Goal: Complete application form: Complete application form

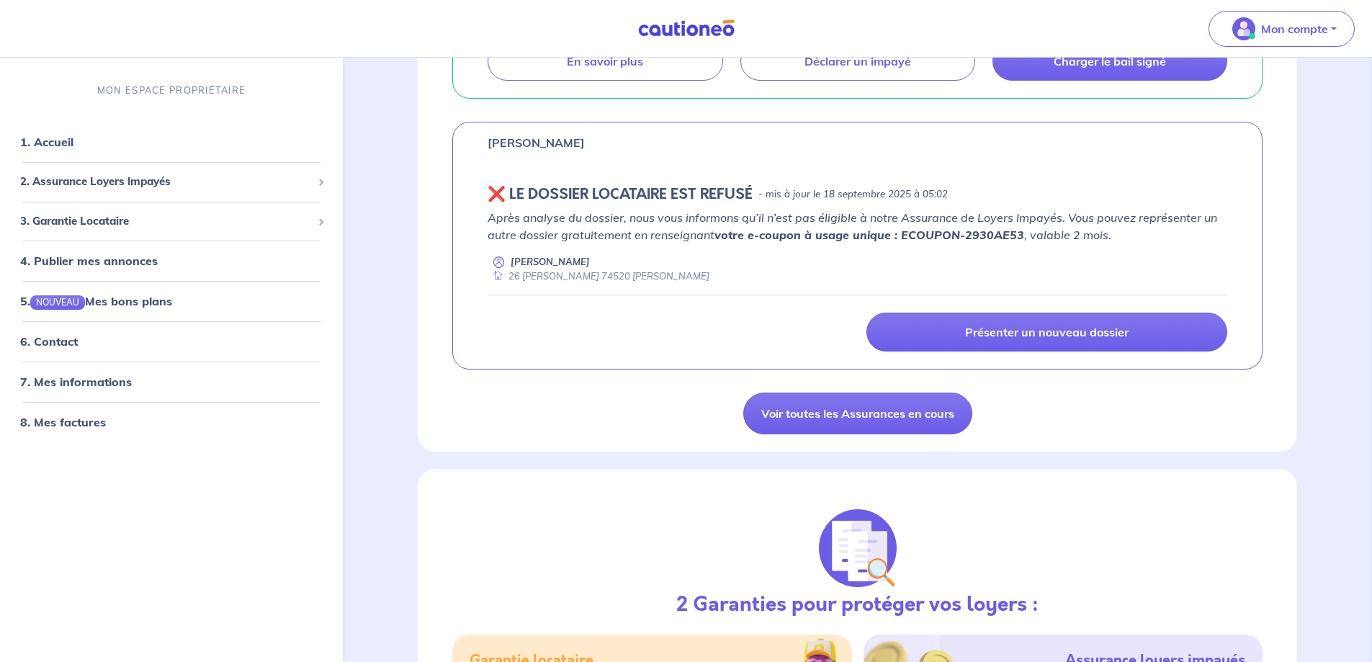
scroll to position [495, 0]
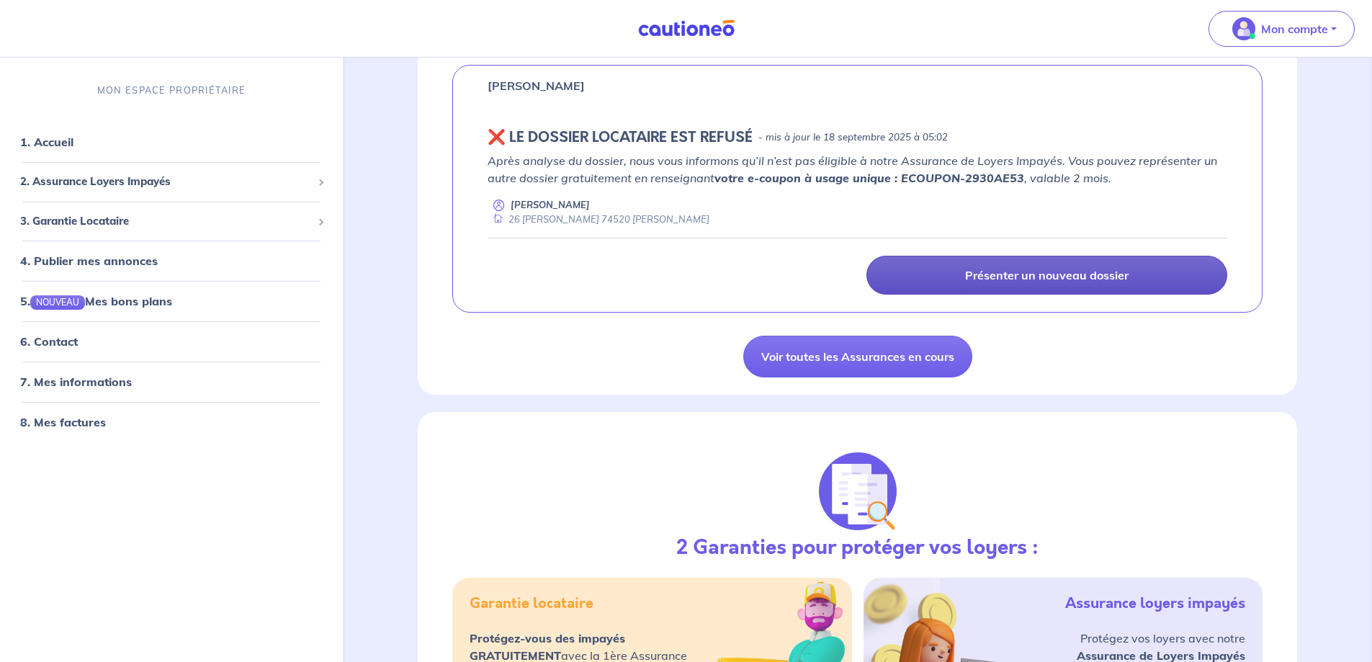
click at [1044, 266] on link "Présenter un nouveau dossier" at bounding box center [1046, 275] width 361 height 39
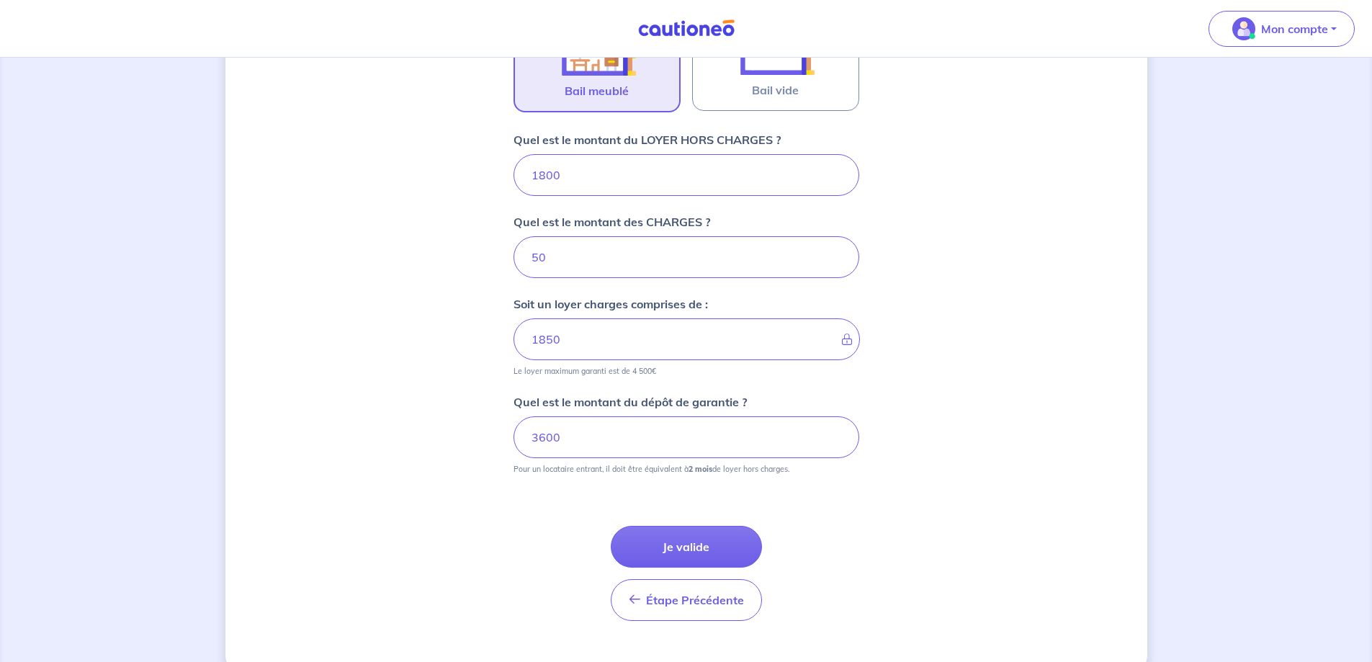
scroll to position [547, 0]
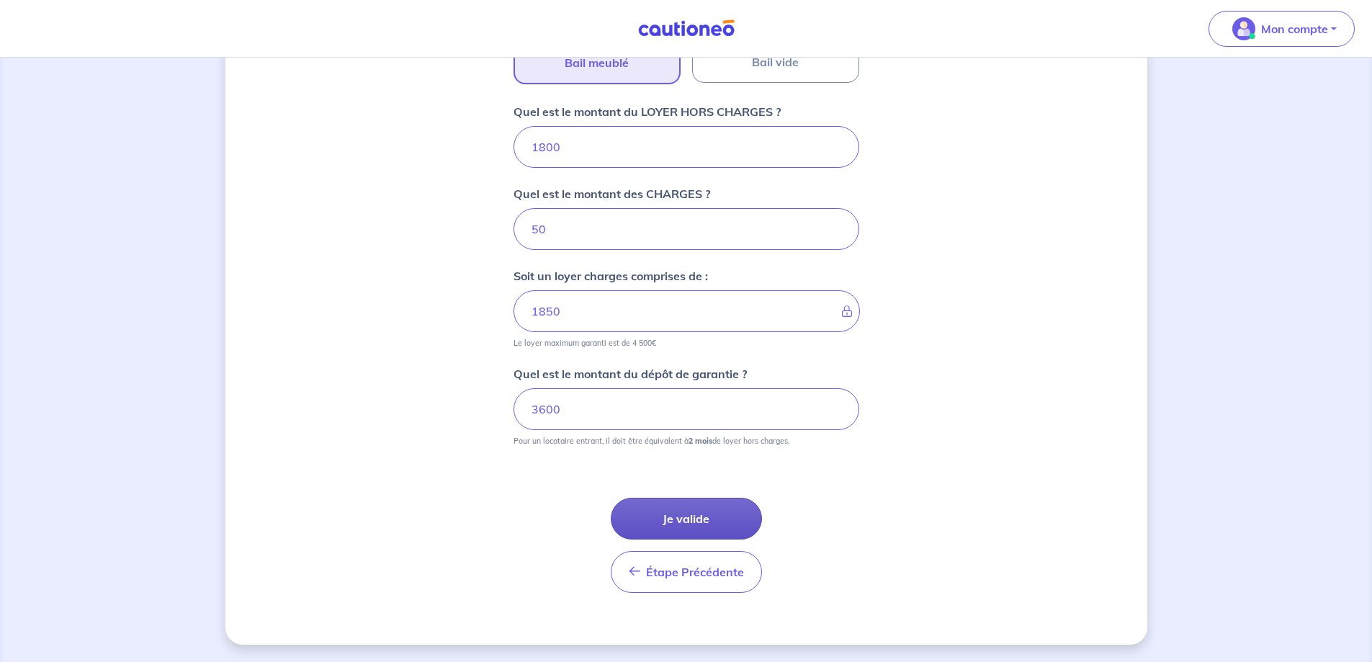
click at [712, 507] on button "Je valide" at bounding box center [686, 519] width 151 height 42
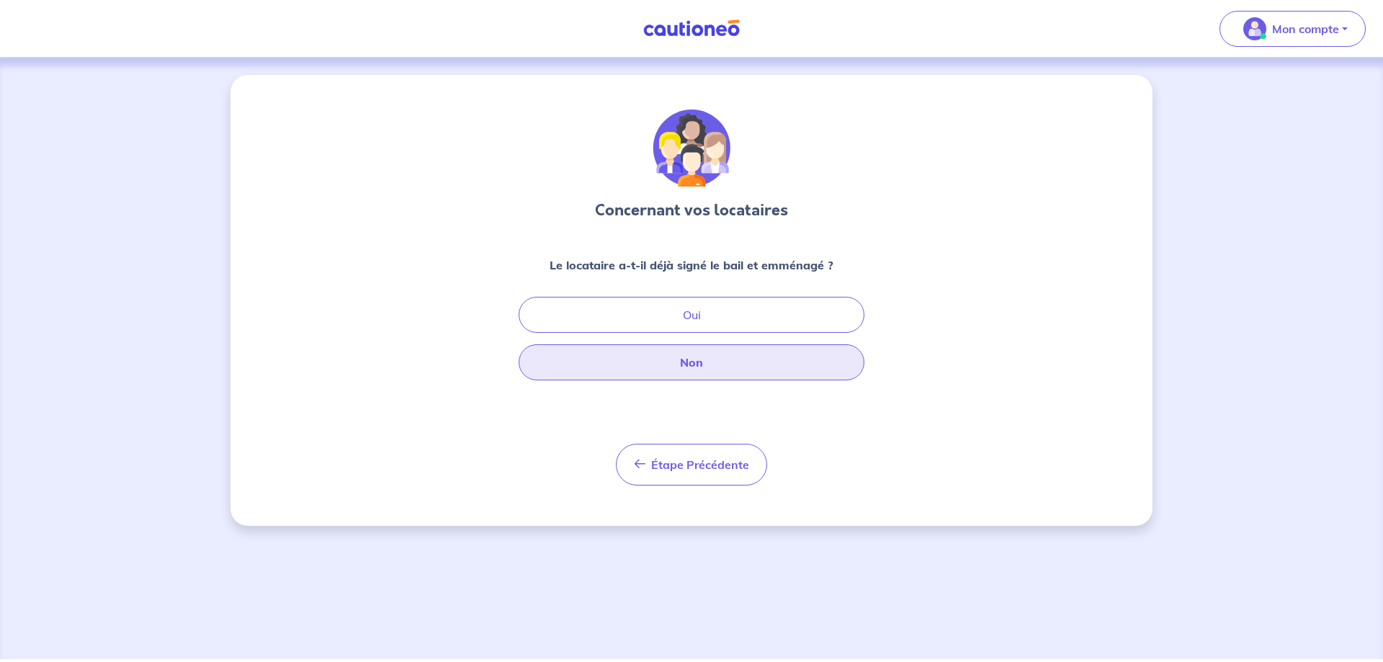
click at [731, 364] on button "Non" at bounding box center [691, 362] width 346 height 36
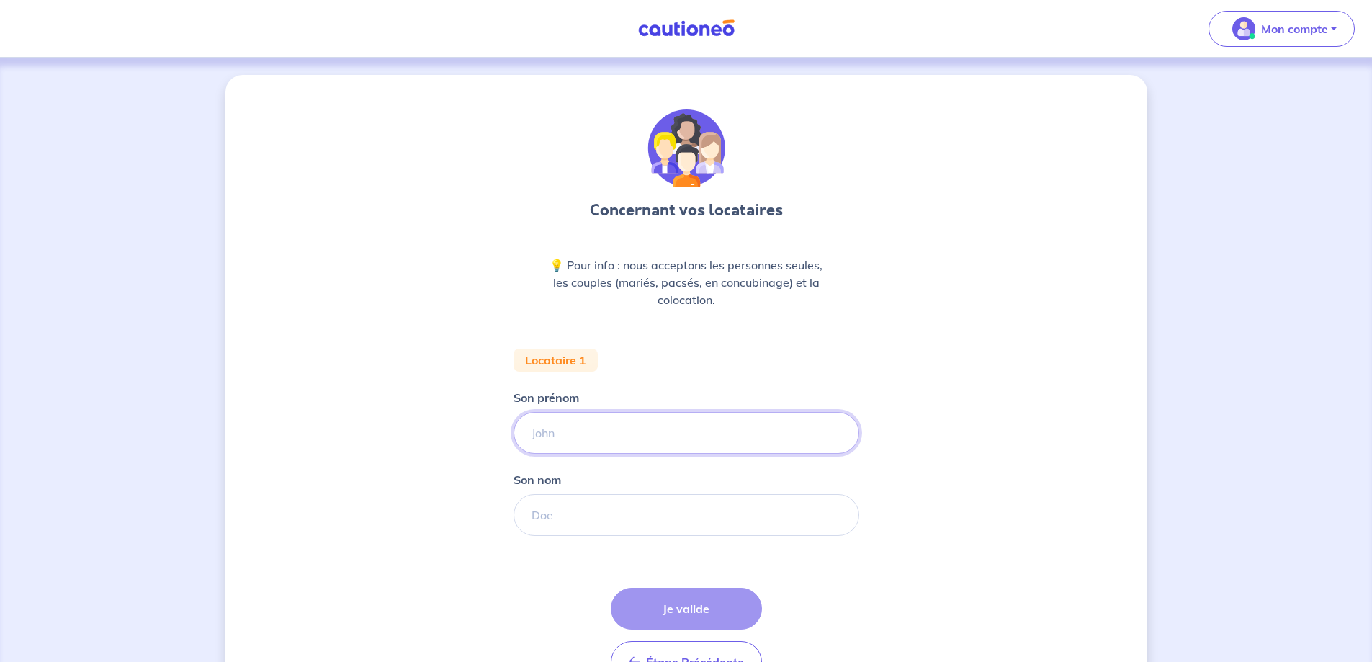
click at [632, 433] on input "Son prénom" at bounding box center [686, 433] width 346 height 42
type input "Thomas"
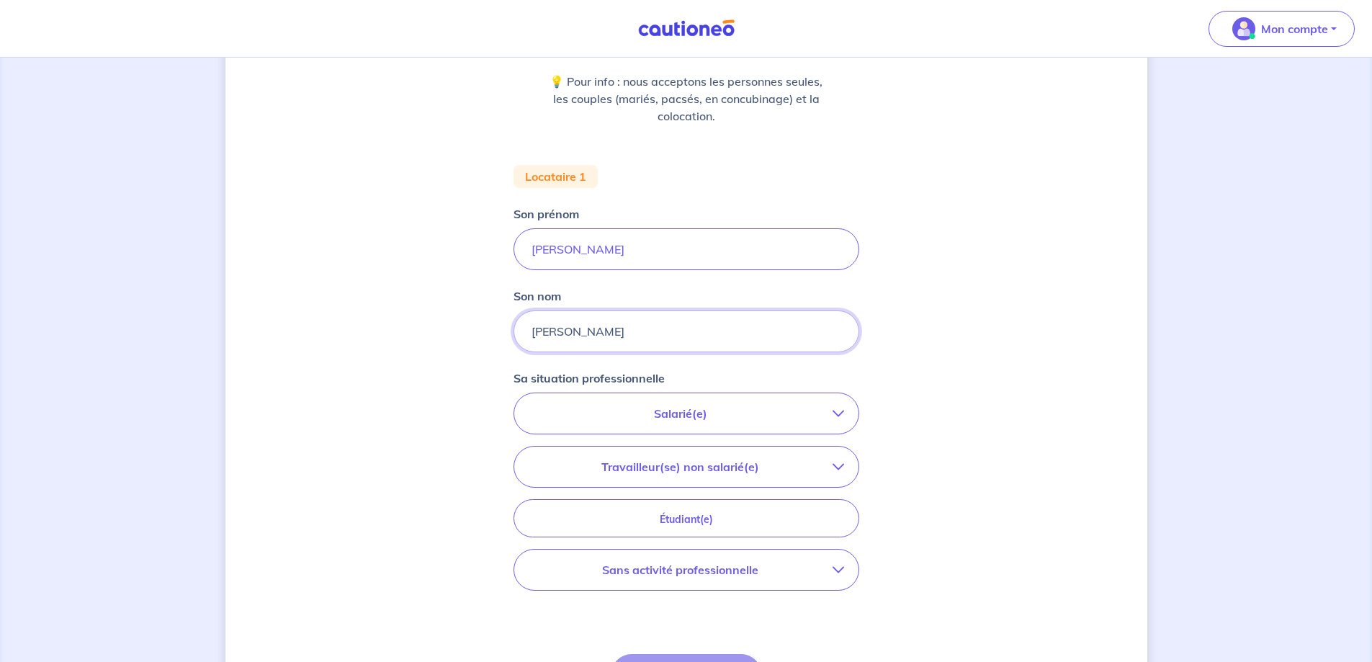
scroll to position [207, 0]
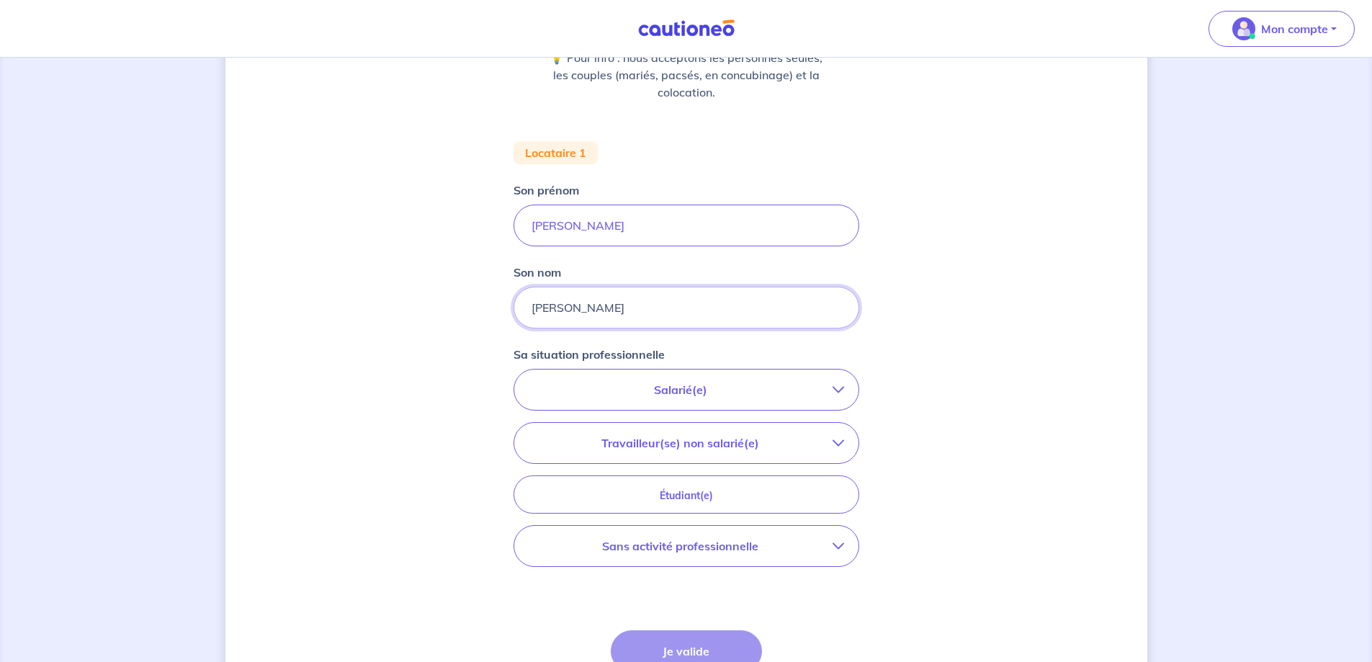
type input "Ben-Ali"
click at [756, 393] on p "Salarié(e)" at bounding box center [681, 389] width 304 height 17
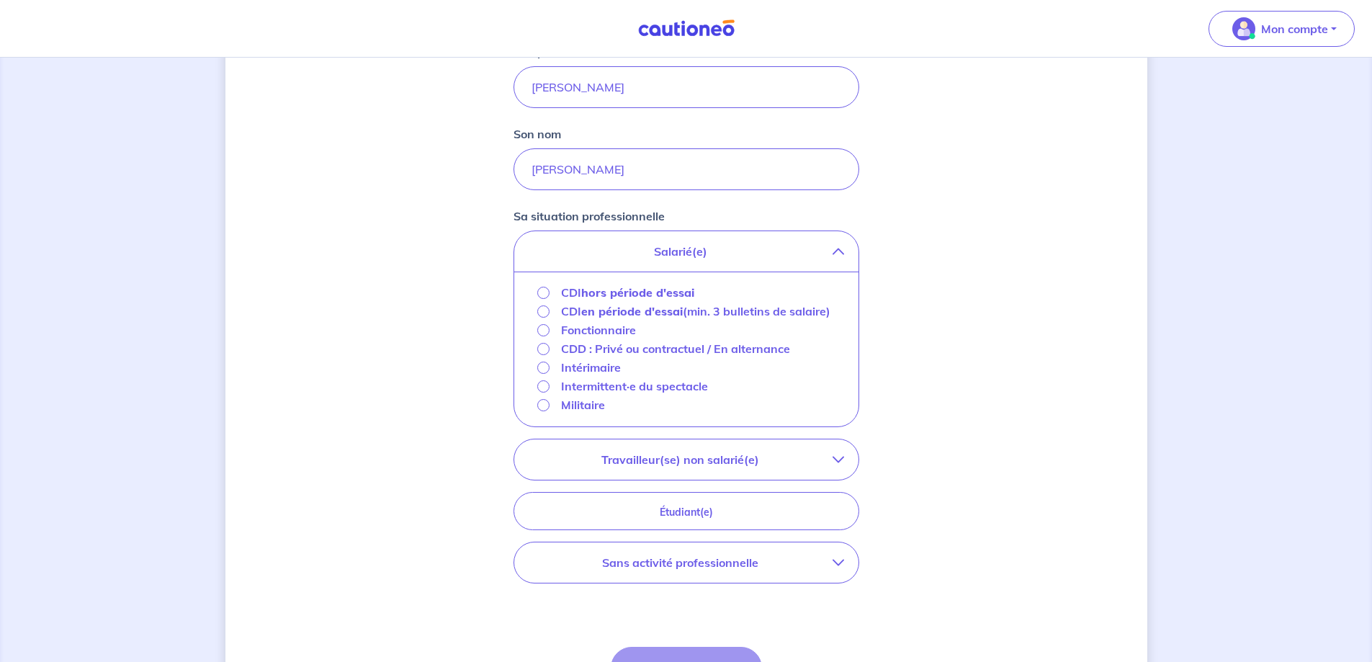
scroll to position [351, 0]
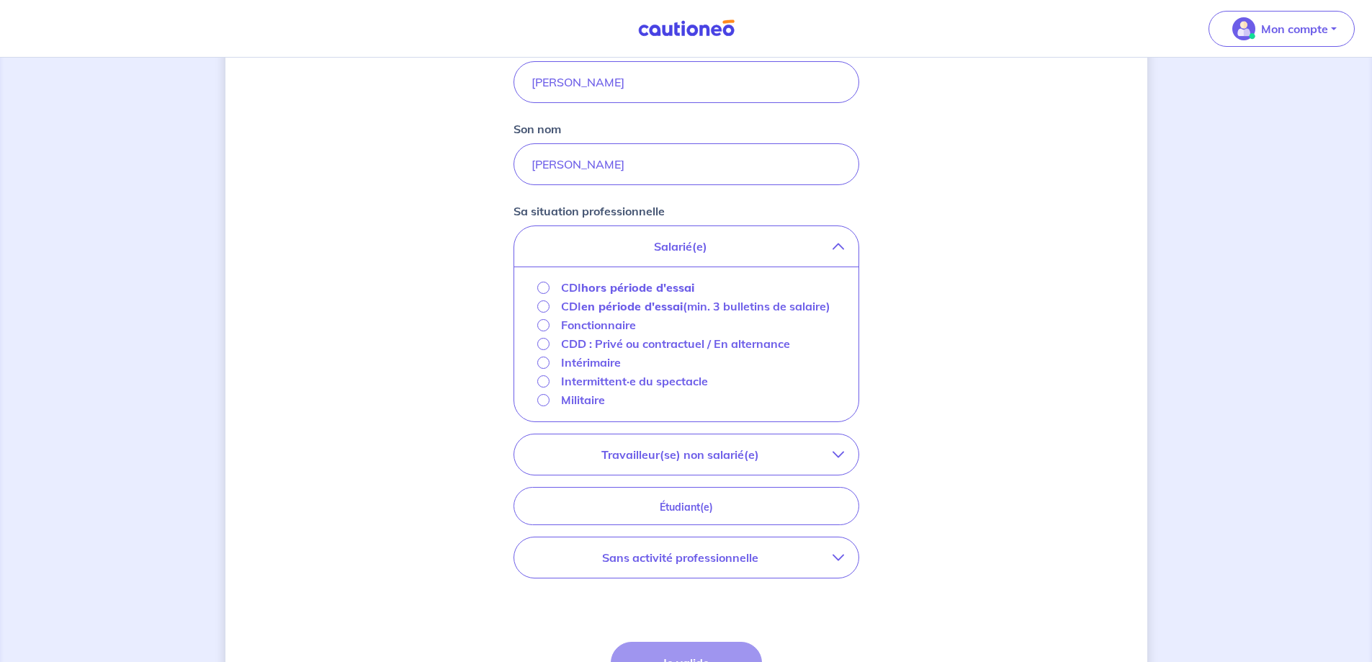
click at [703, 463] on p "Travailleur(se) non salarié(e)" at bounding box center [681, 454] width 304 height 17
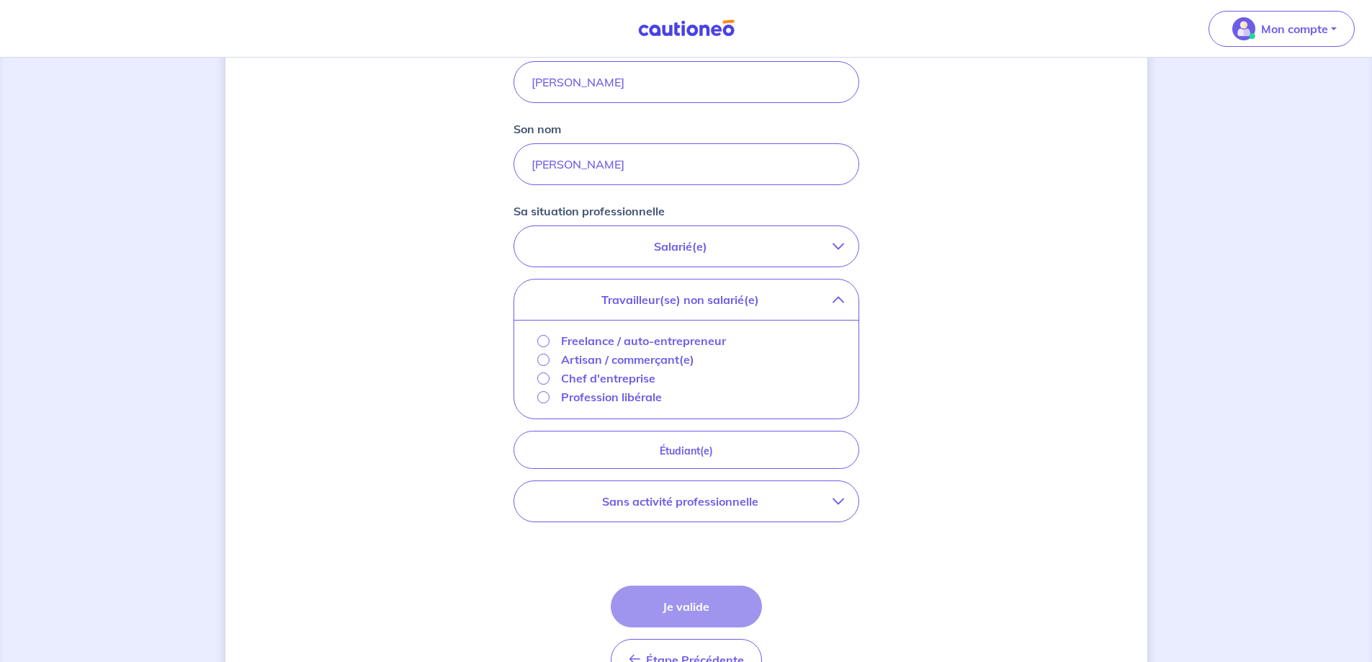
click at [846, 293] on button "Travailleur(se) non salarié(e)" at bounding box center [686, 299] width 344 height 40
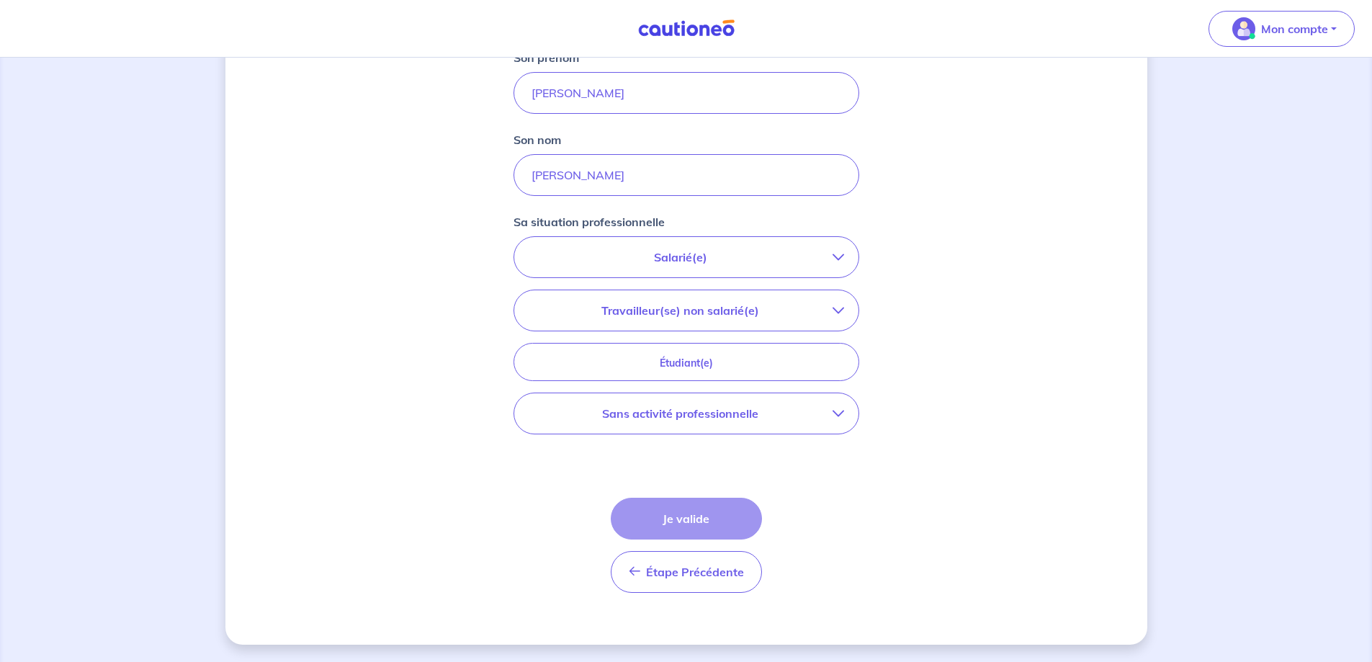
scroll to position [340, 0]
click at [830, 243] on button "Salarié(e)" at bounding box center [686, 257] width 344 height 40
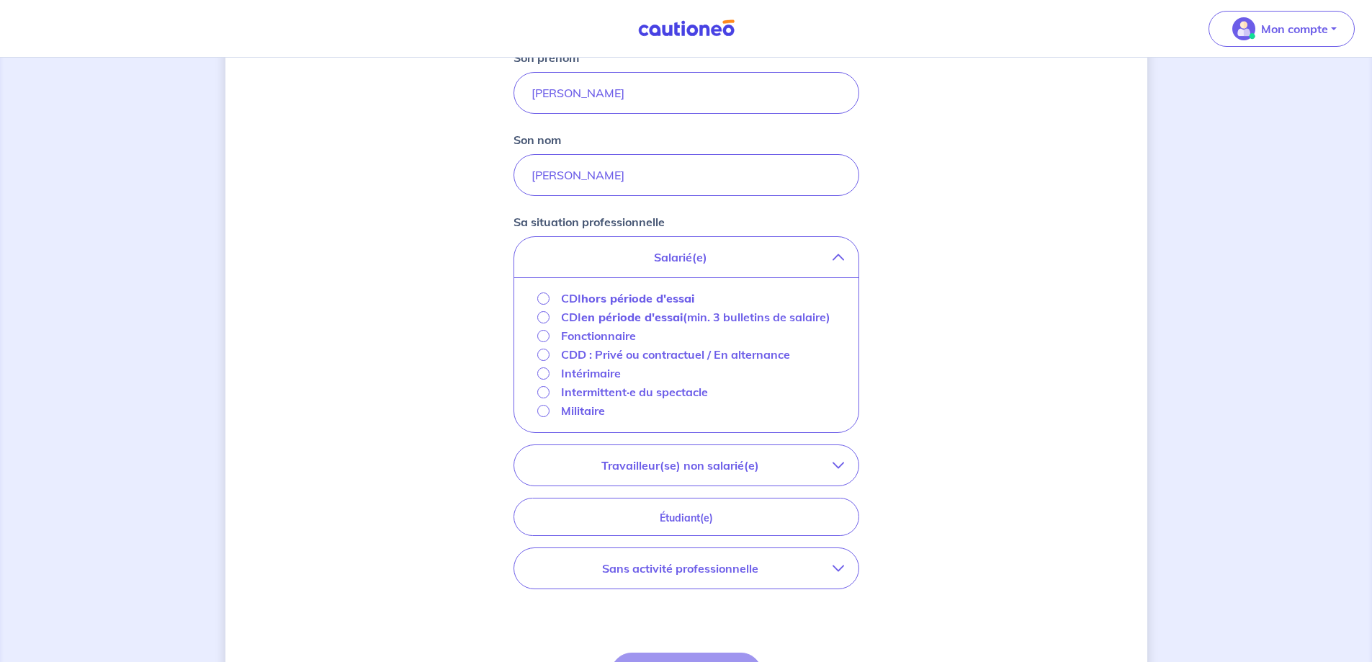
click at [584, 321] on strong "en période d'essai" at bounding box center [632, 317] width 102 height 14
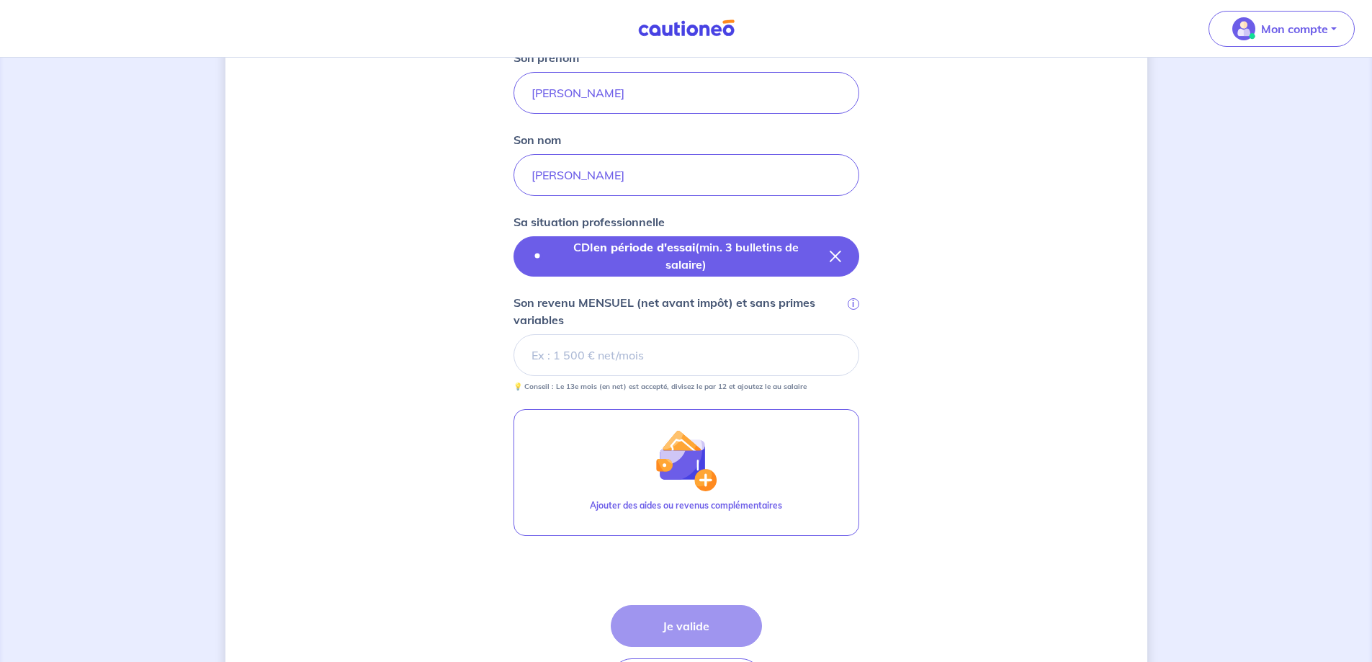
click at [840, 261] on icon "button" at bounding box center [836, 257] width 12 height 12
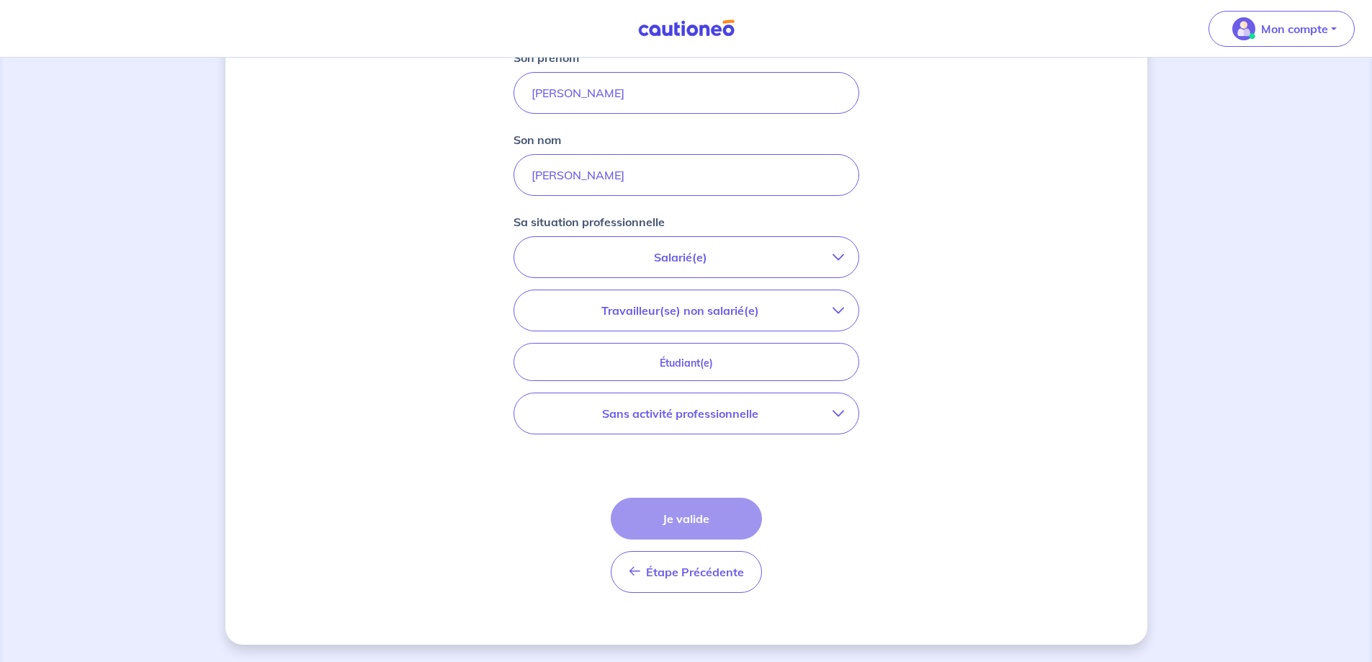
click at [840, 261] on icon "button" at bounding box center [838, 257] width 12 height 12
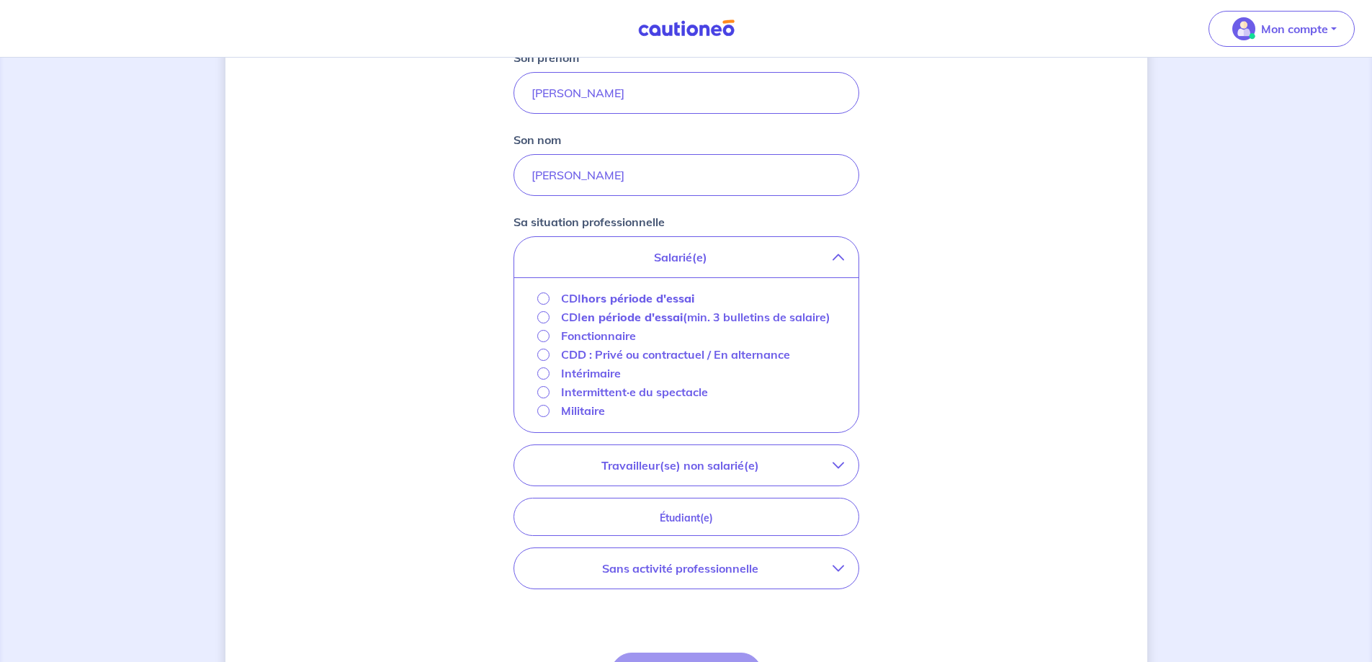
click at [617, 315] on strong "en période d'essai" at bounding box center [632, 317] width 102 height 14
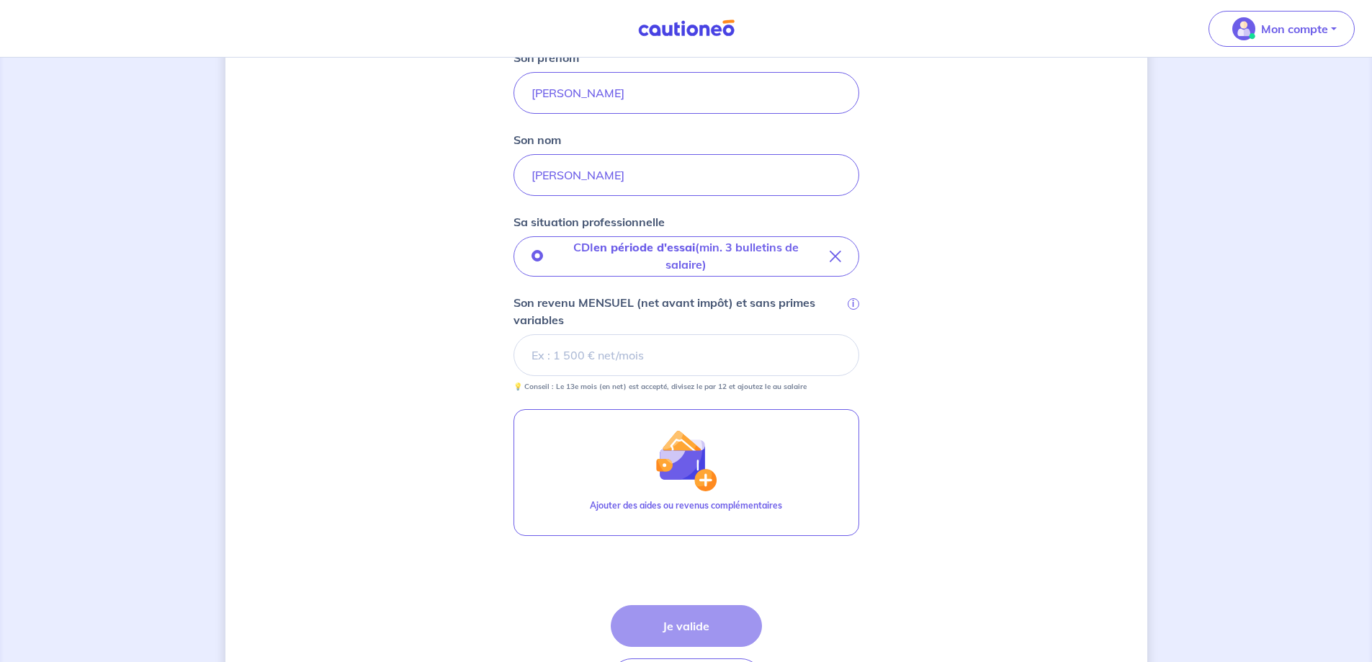
click at [621, 358] on input "Son revenu MENSUEL (net avant impôt) et sans primes variables i" at bounding box center [686, 355] width 346 height 42
click at [703, 359] on input "Son revenu MENSUEL (net avant impôt) et sans primes variables i" at bounding box center [686, 355] width 346 height 42
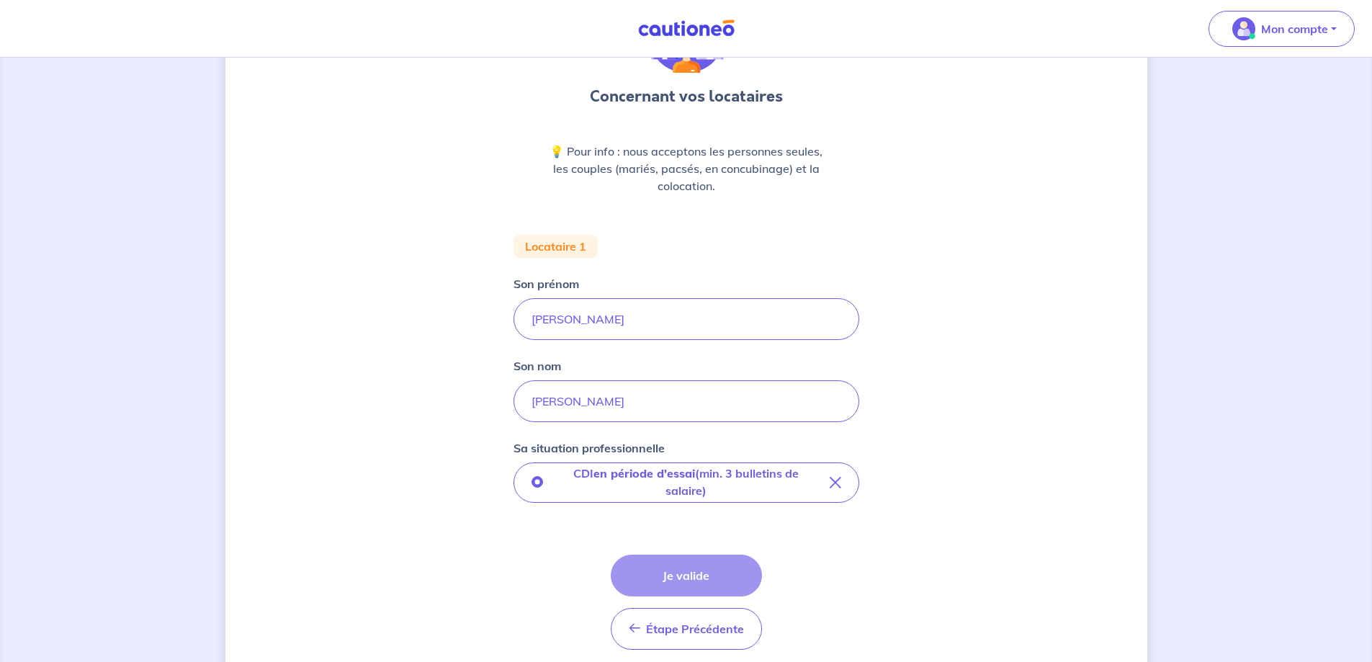
scroll to position [171, 0]
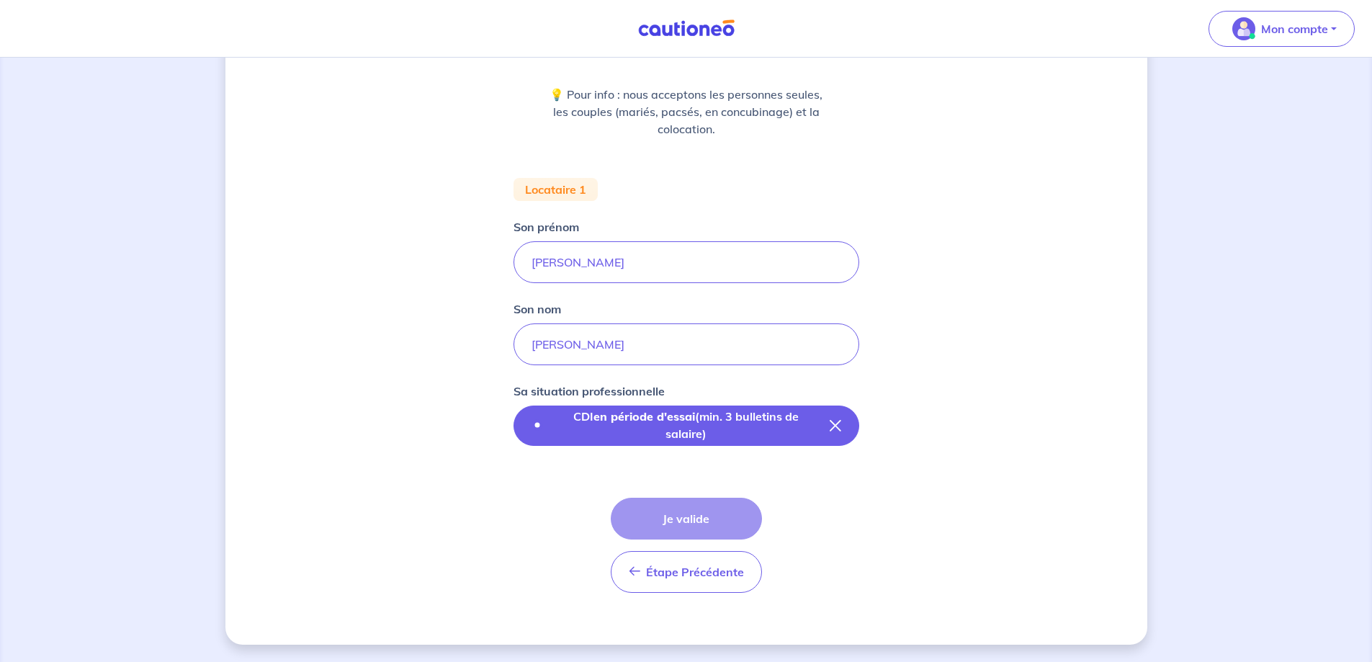
click at [763, 423] on p "CDI en période d'essai (min. 3 bulletins de salaire)" at bounding box center [686, 425] width 264 height 35
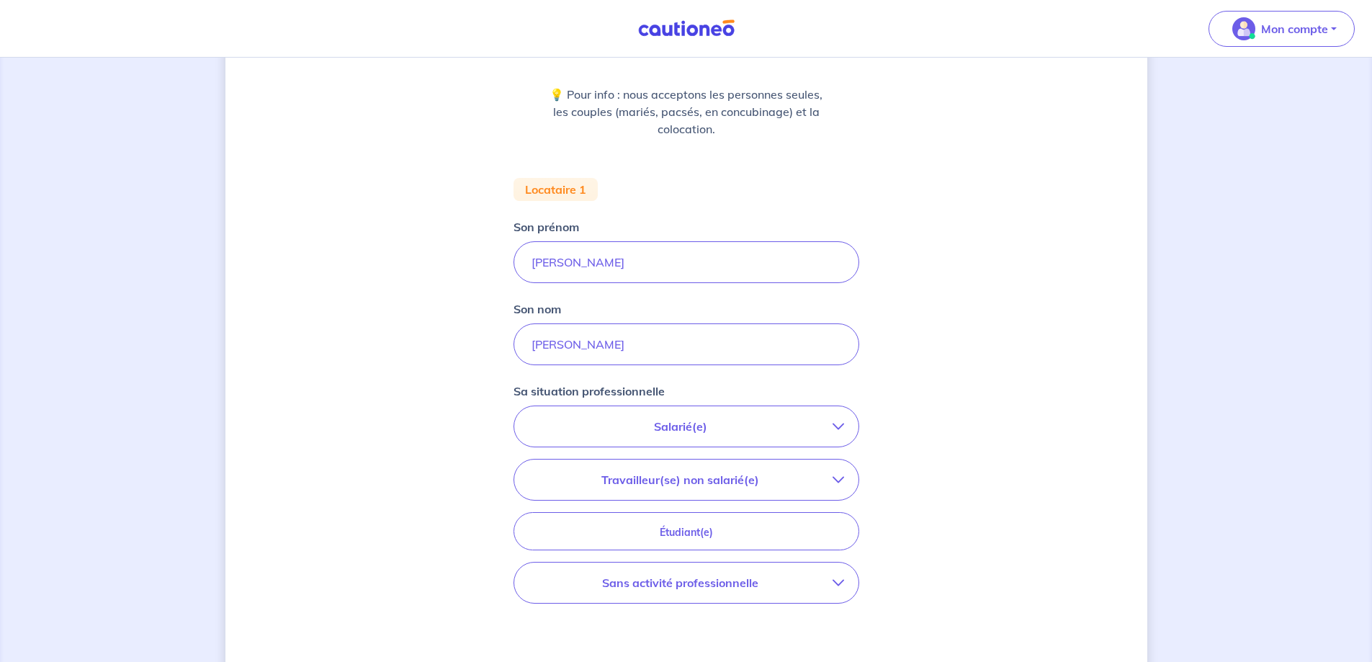
click at [729, 431] on p "Salarié(e)" at bounding box center [681, 426] width 304 height 17
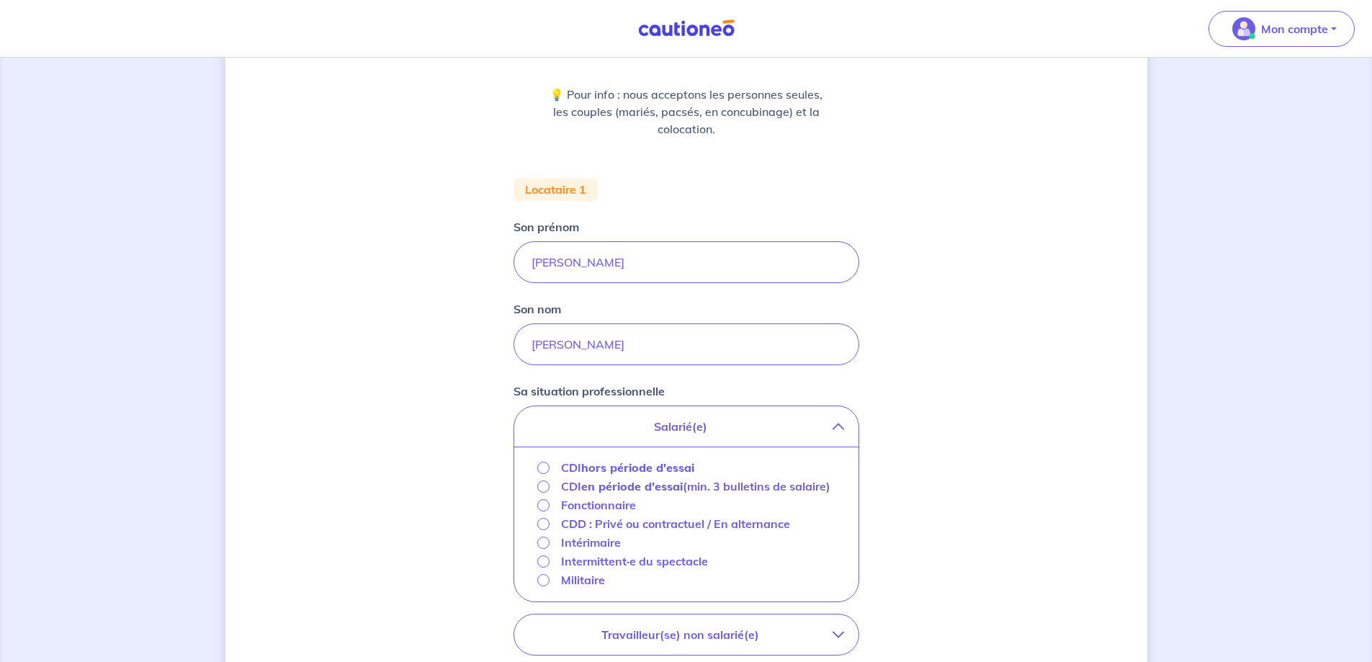
click at [588, 490] on strong "en période d'essai" at bounding box center [632, 486] width 102 height 14
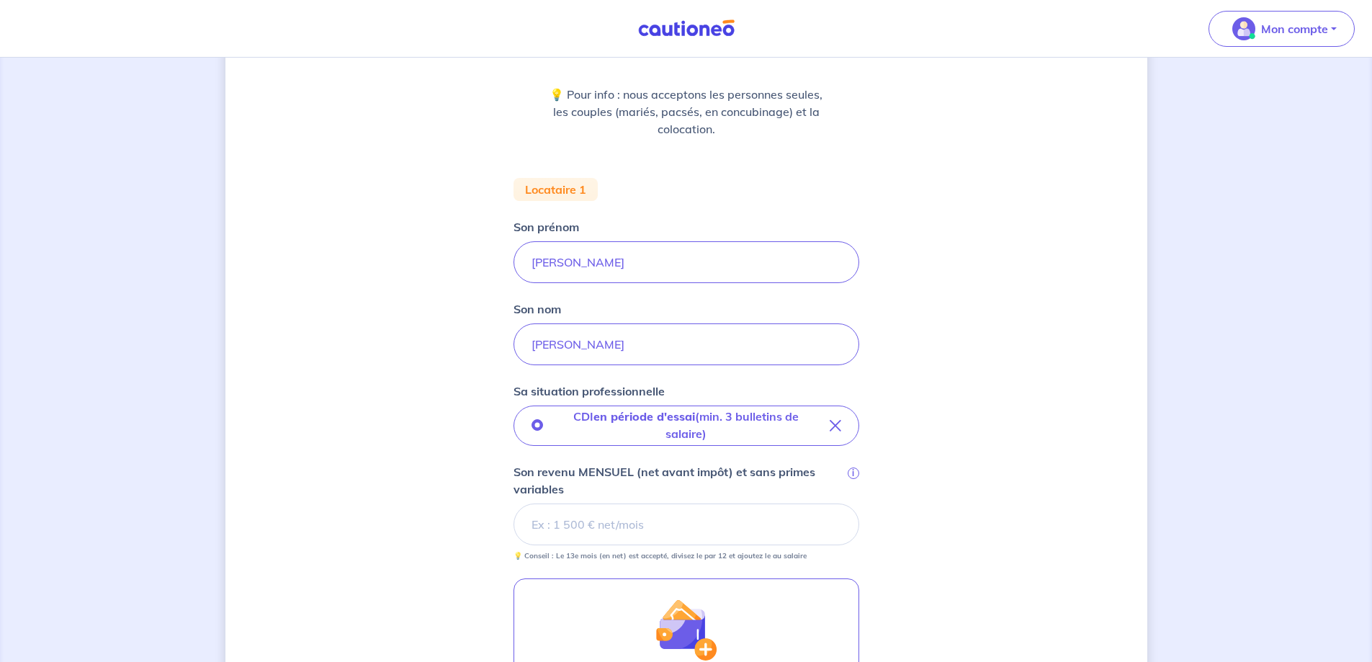
click at [593, 523] on input "Son revenu MENSUEL (net avant impôt) et sans primes variables i" at bounding box center [686, 524] width 346 height 42
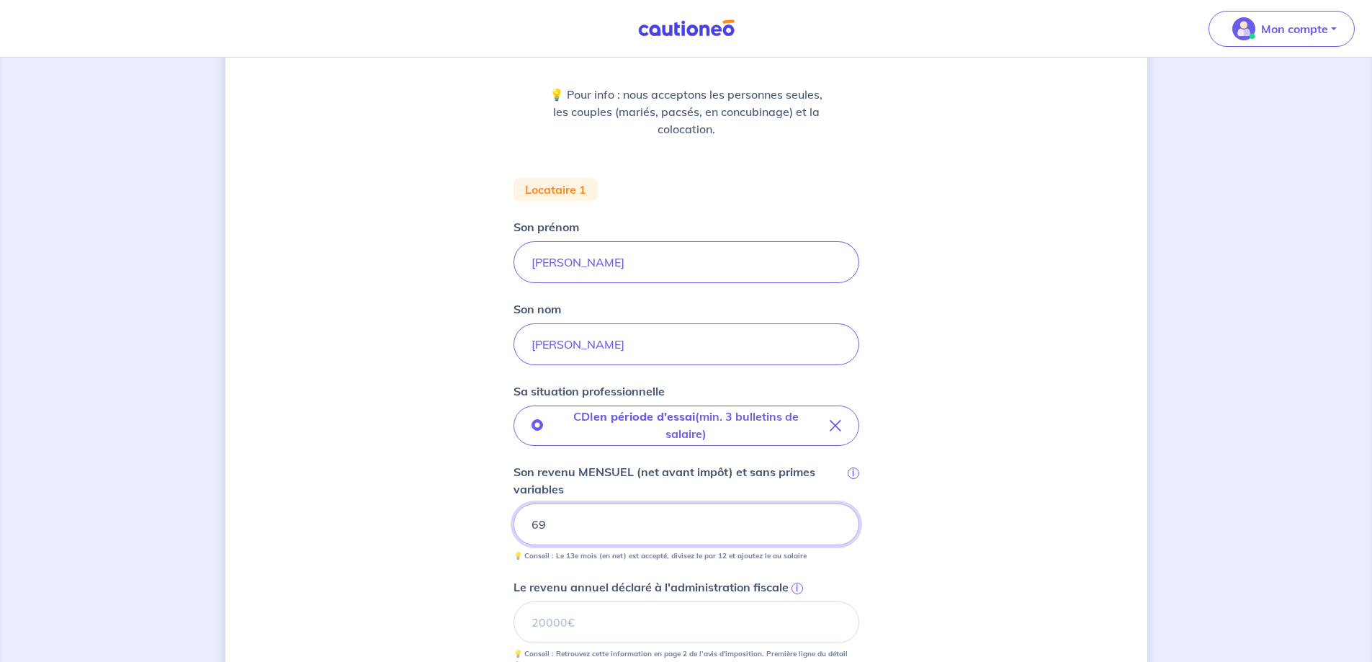
click at [608, 519] on input "69" at bounding box center [686, 524] width 346 height 42
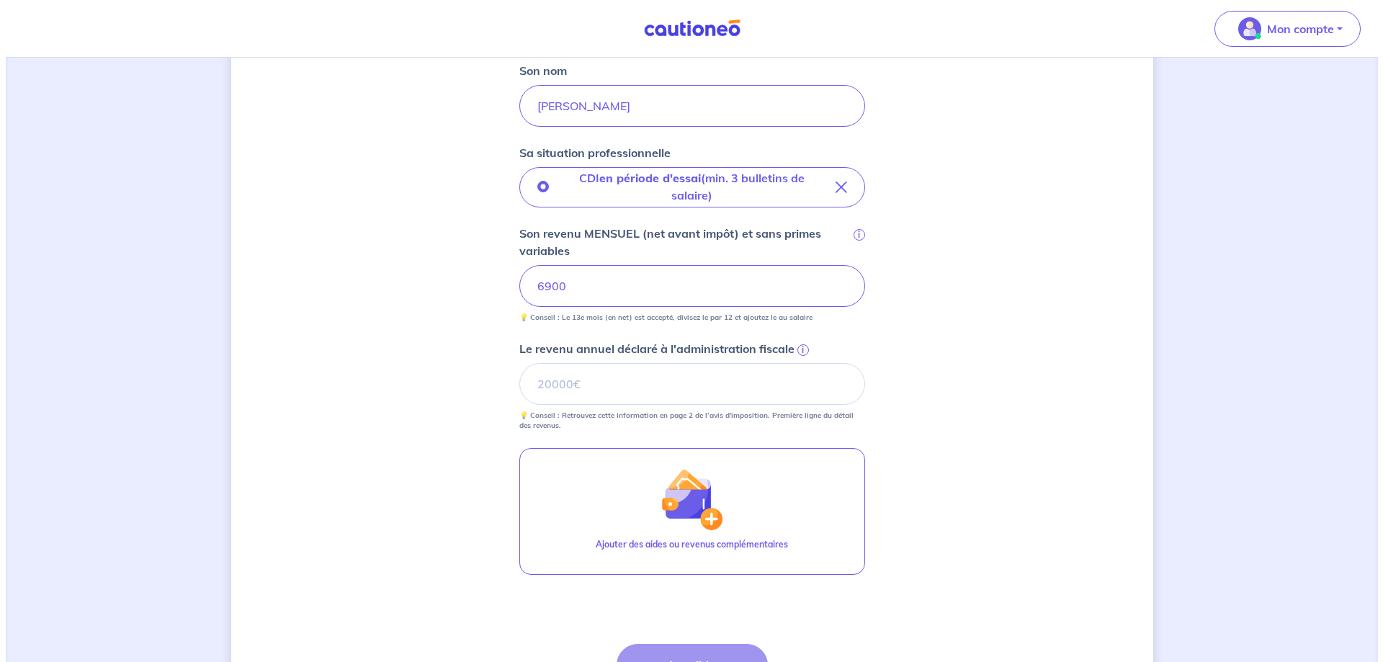
scroll to position [420, 0]
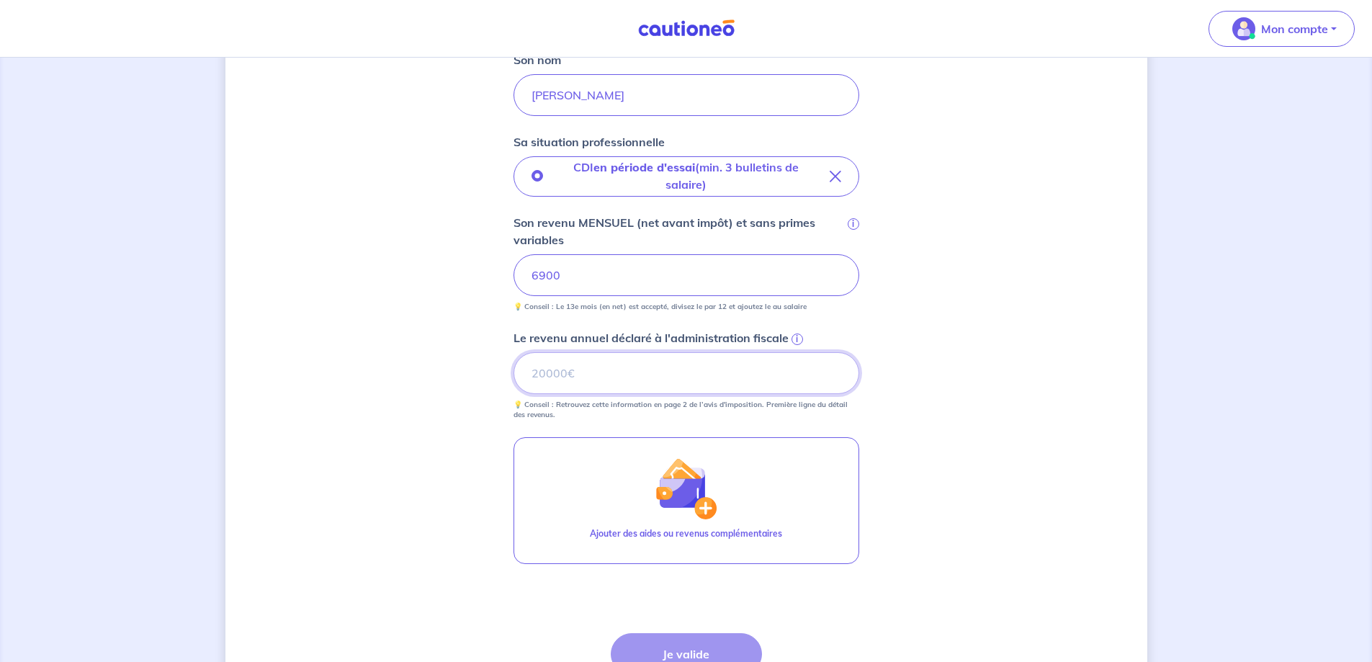
click at [636, 381] on input "Le revenu annuel déclaré à l'administration fiscale i" at bounding box center [686, 373] width 346 height 42
type input "50029"
click at [796, 336] on span "i" at bounding box center [797, 339] width 12 height 12
click at [796, 352] on input "50029" at bounding box center [686, 373] width 346 height 42
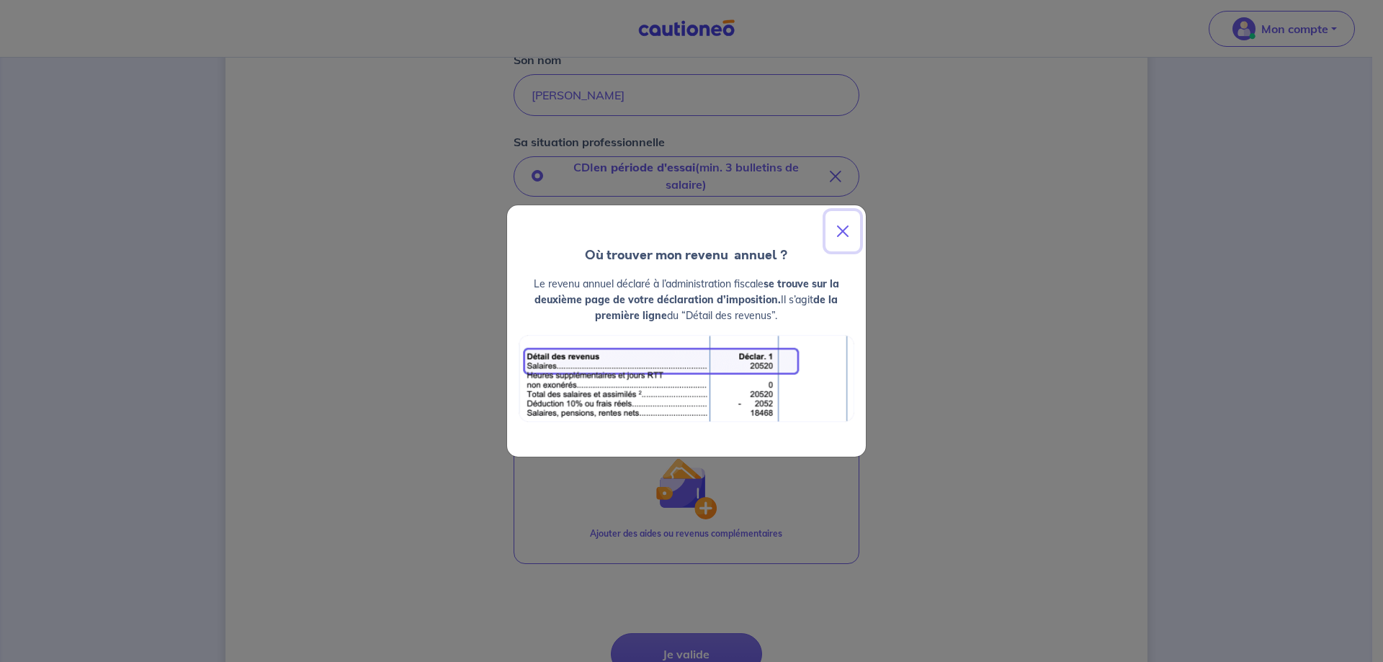
click at [842, 228] on button "Close" at bounding box center [842, 231] width 35 height 40
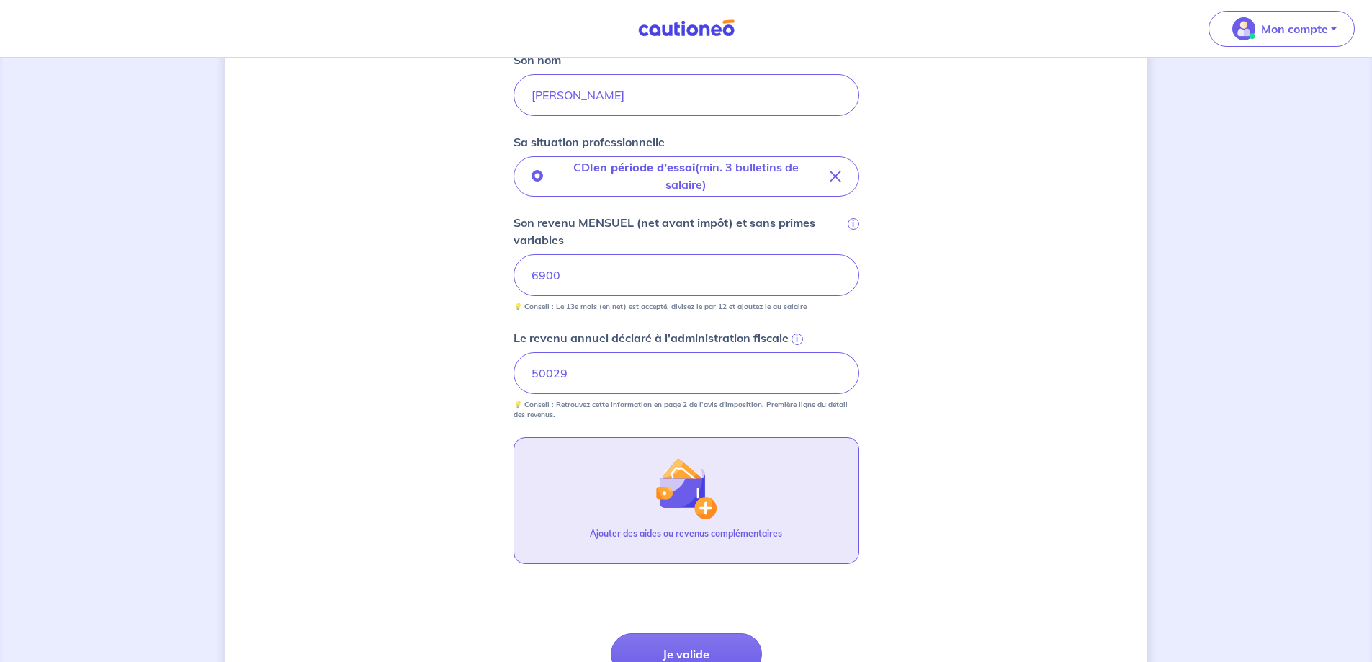
click at [688, 511] on img "button" at bounding box center [686, 488] width 62 height 62
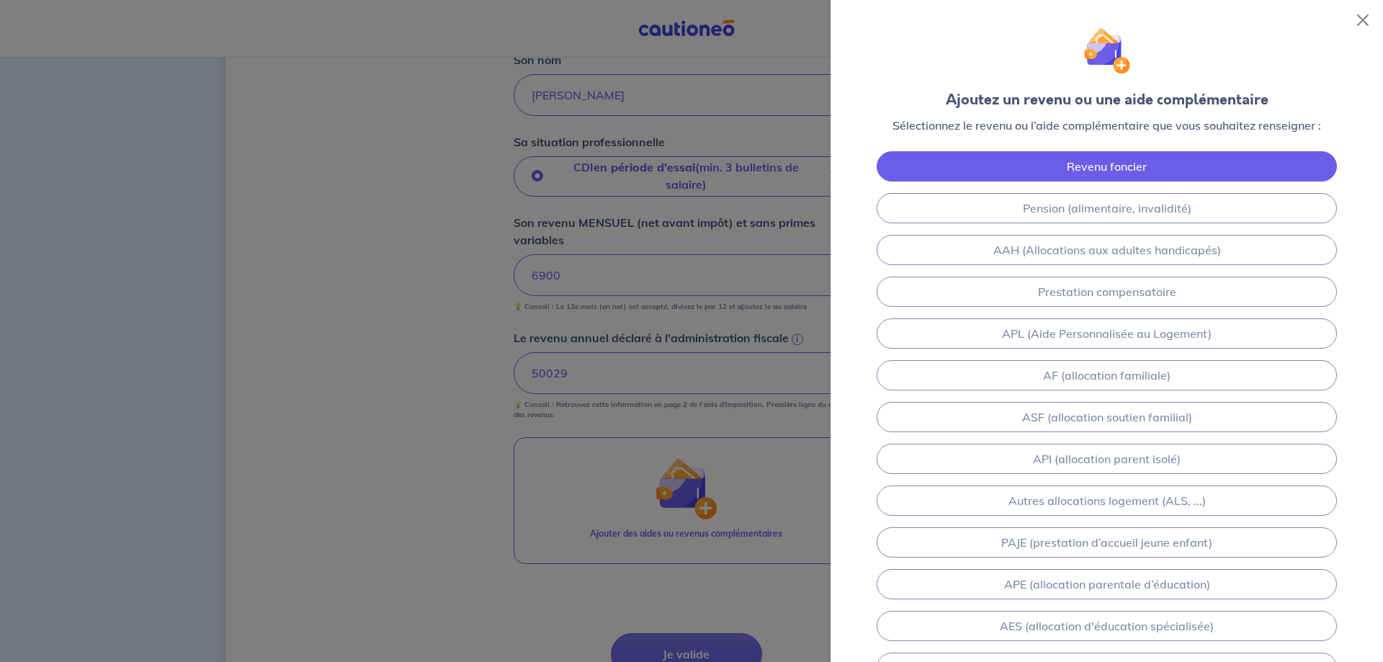
click at [1126, 161] on link "Revenu foncier" at bounding box center [1106, 166] width 460 height 30
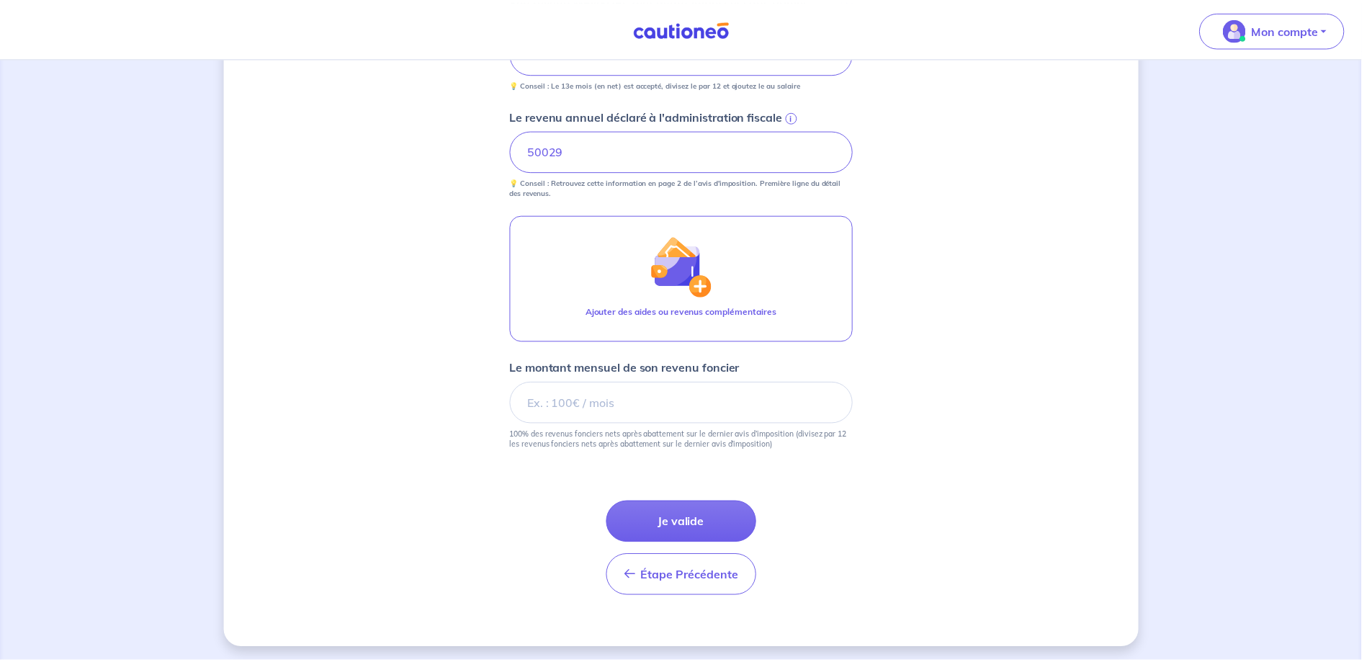
scroll to position [646, 0]
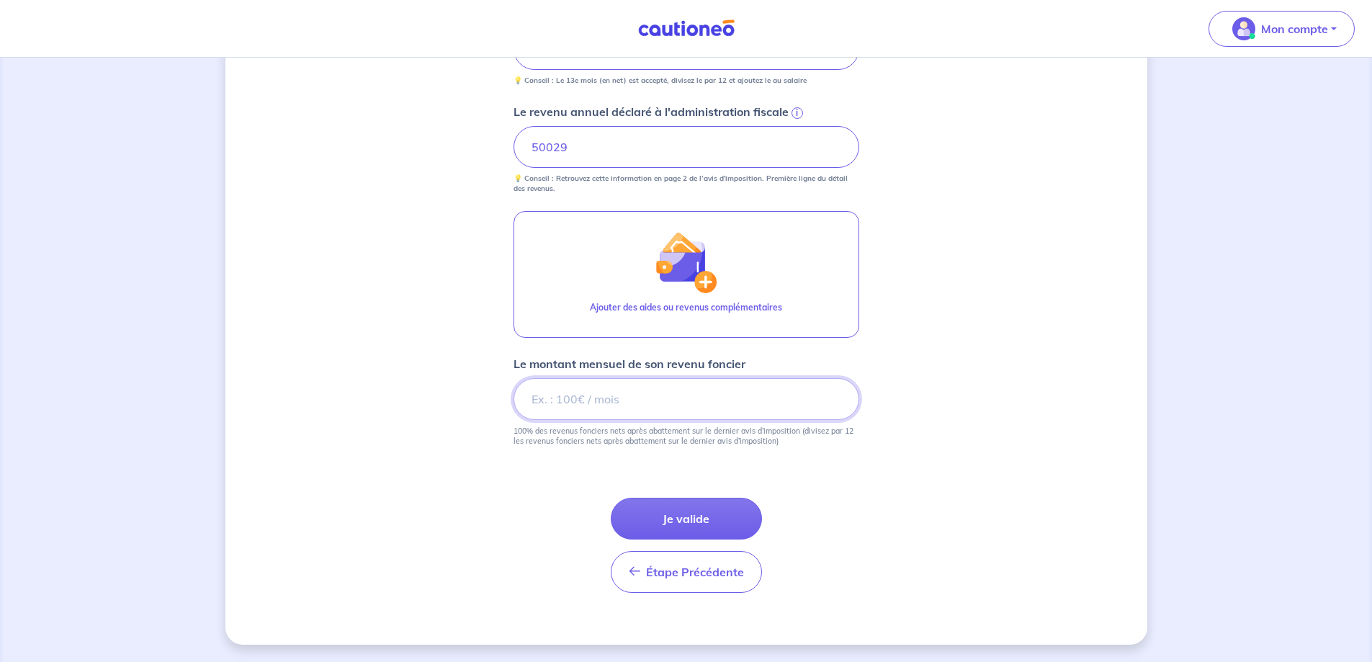
click at [722, 407] on input "Le montant mensuel de son revenu foncier" at bounding box center [686, 399] width 346 height 42
click at [689, 520] on button "Je valide" at bounding box center [686, 519] width 151 height 42
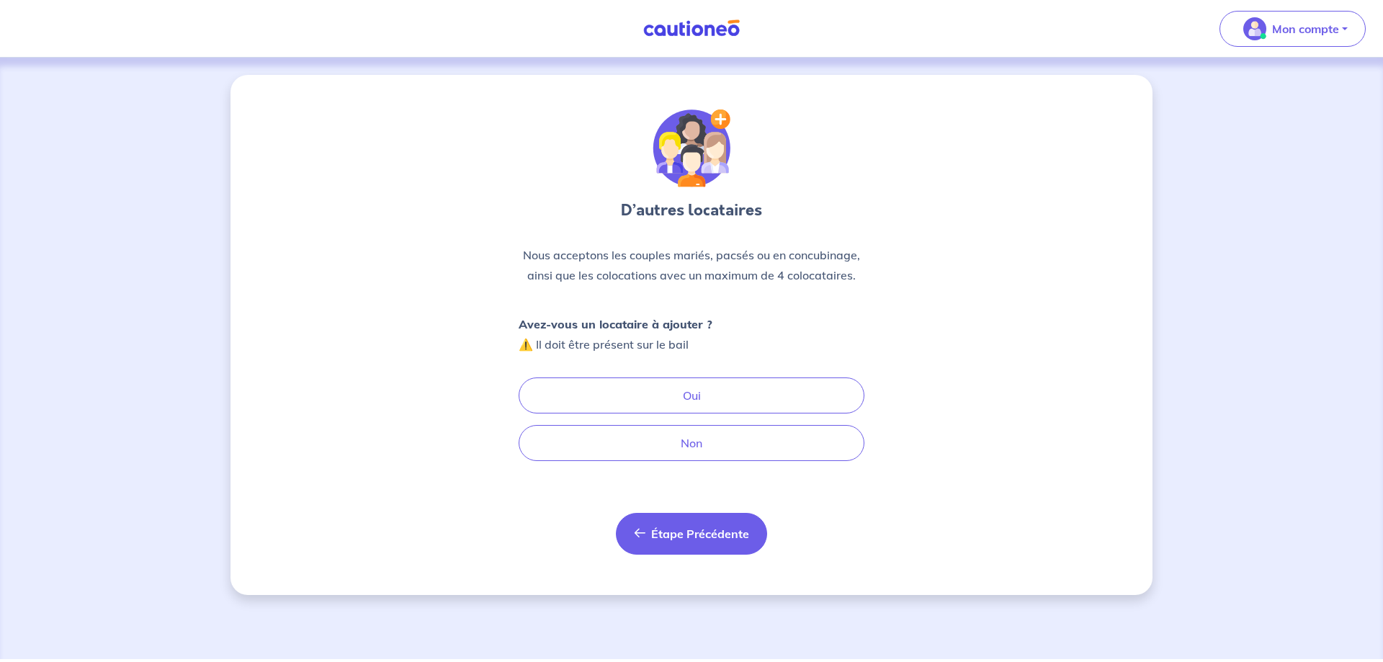
click at [661, 526] on span "Étape Précédente" at bounding box center [700, 533] width 98 height 14
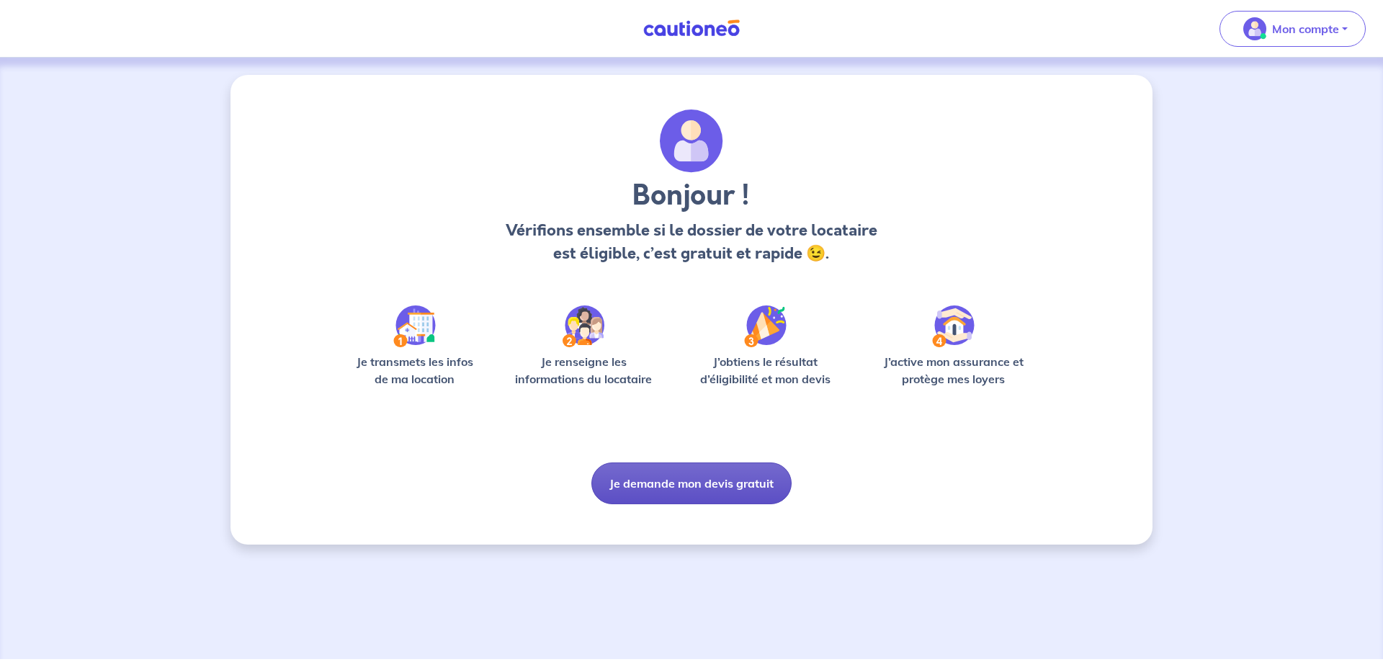
click at [695, 480] on button "Je demande mon devis gratuit" at bounding box center [691, 483] width 200 height 42
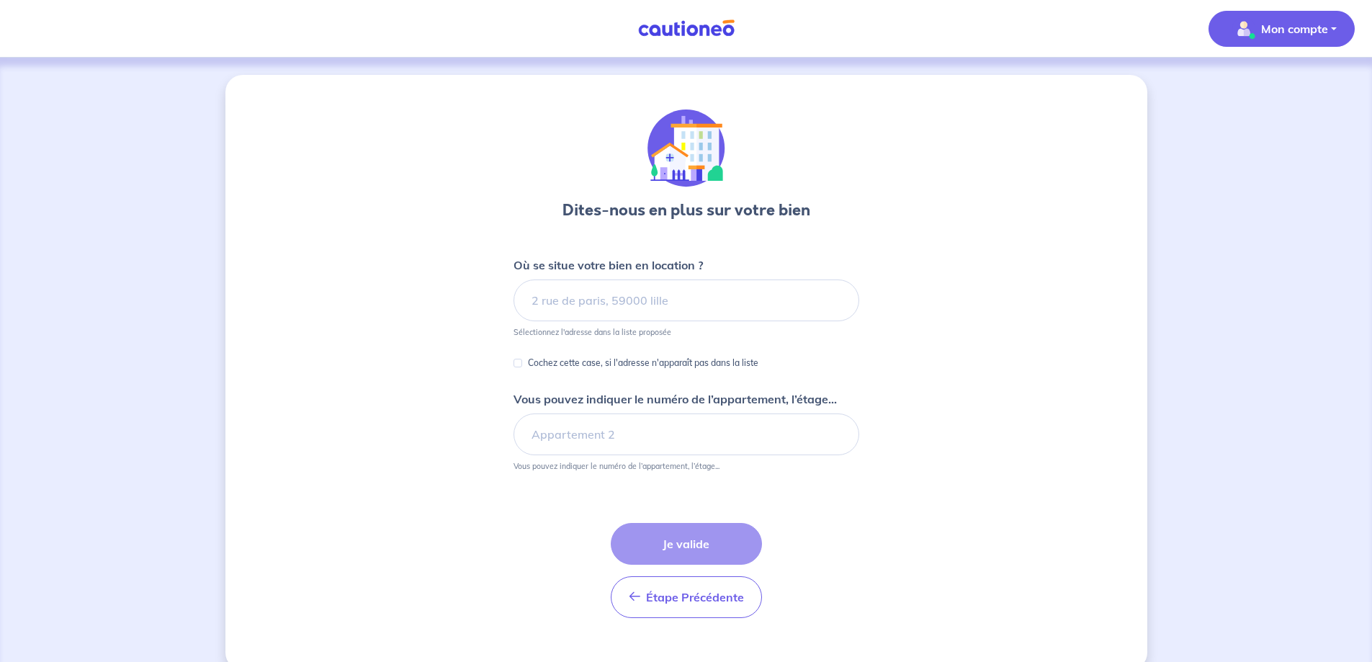
click at [1313, 37] on p "Mon compte" at bounding box center [1294, 28] width 67 height 17
click at [1265, 98] on link "Mes informations" at bounding box center [1267, 89] width 116 height 23
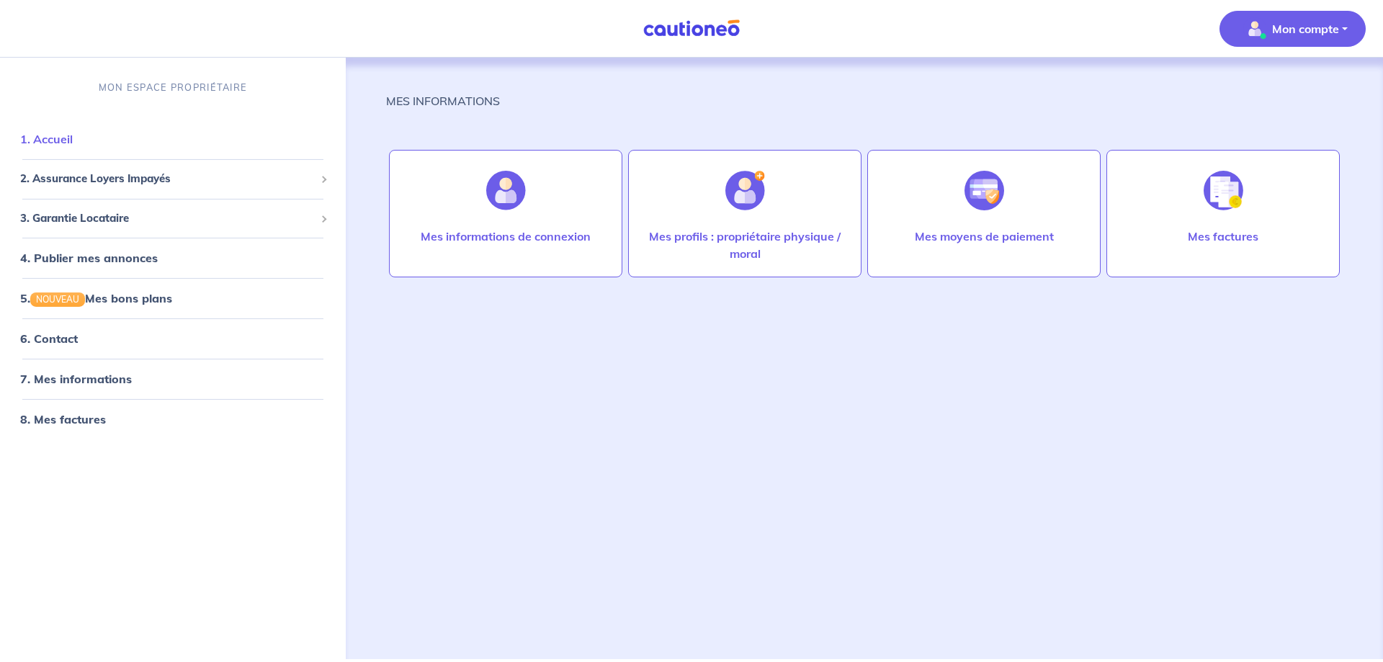
click at [63, 139] on link "1. Accueil" at bounding box center [46, 139] width 53 height 14
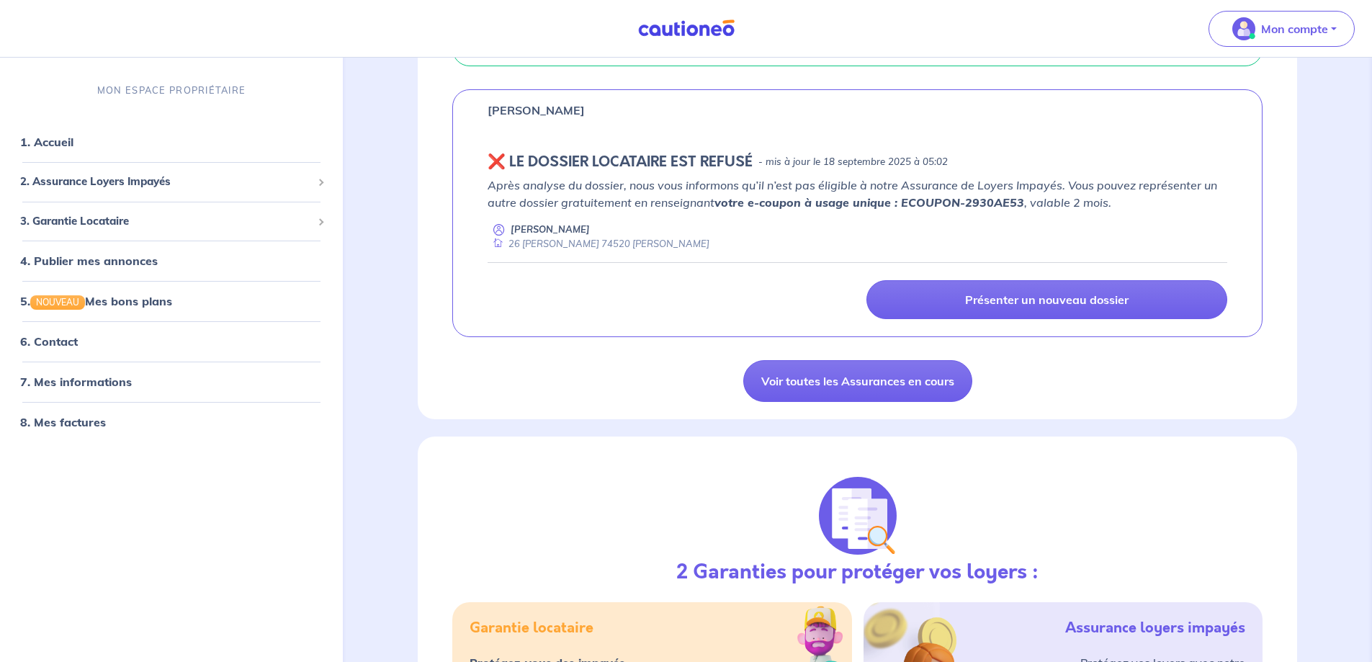
scroll to position [572, 0]
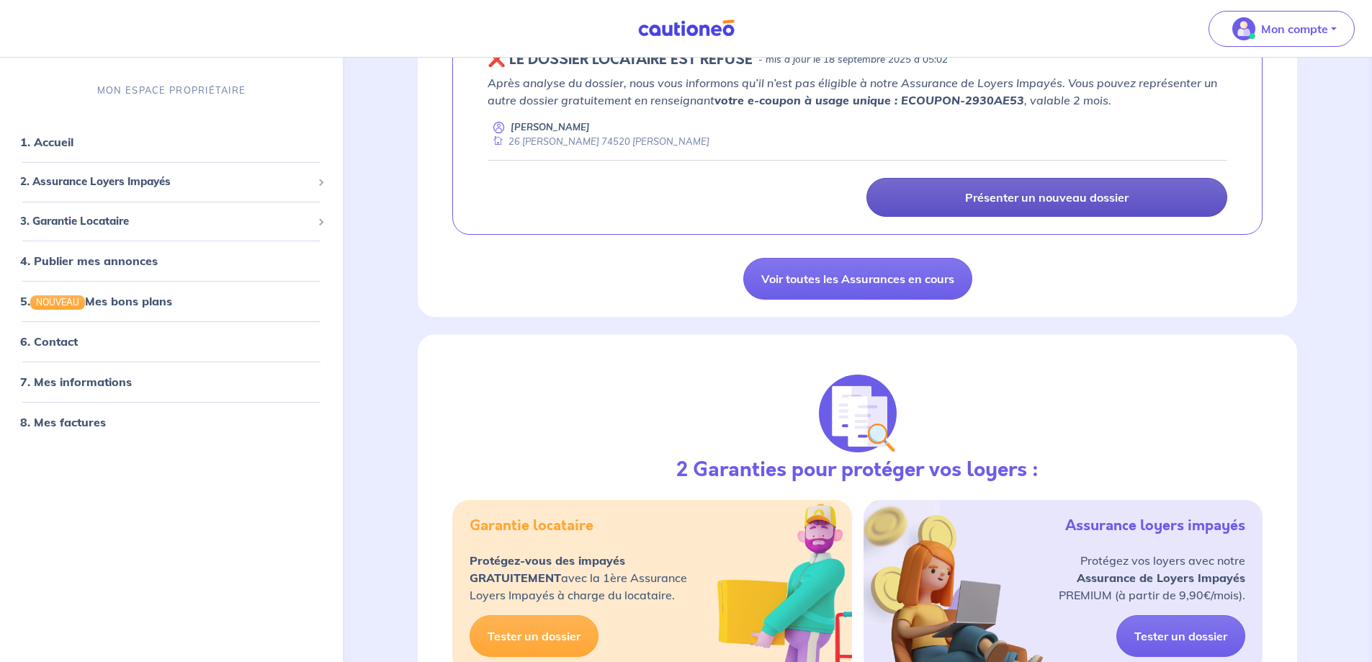
click at [1064, 204] on p "Présenter un nouveau dossier" at bounding box center [1046, 197] width 163 height 14
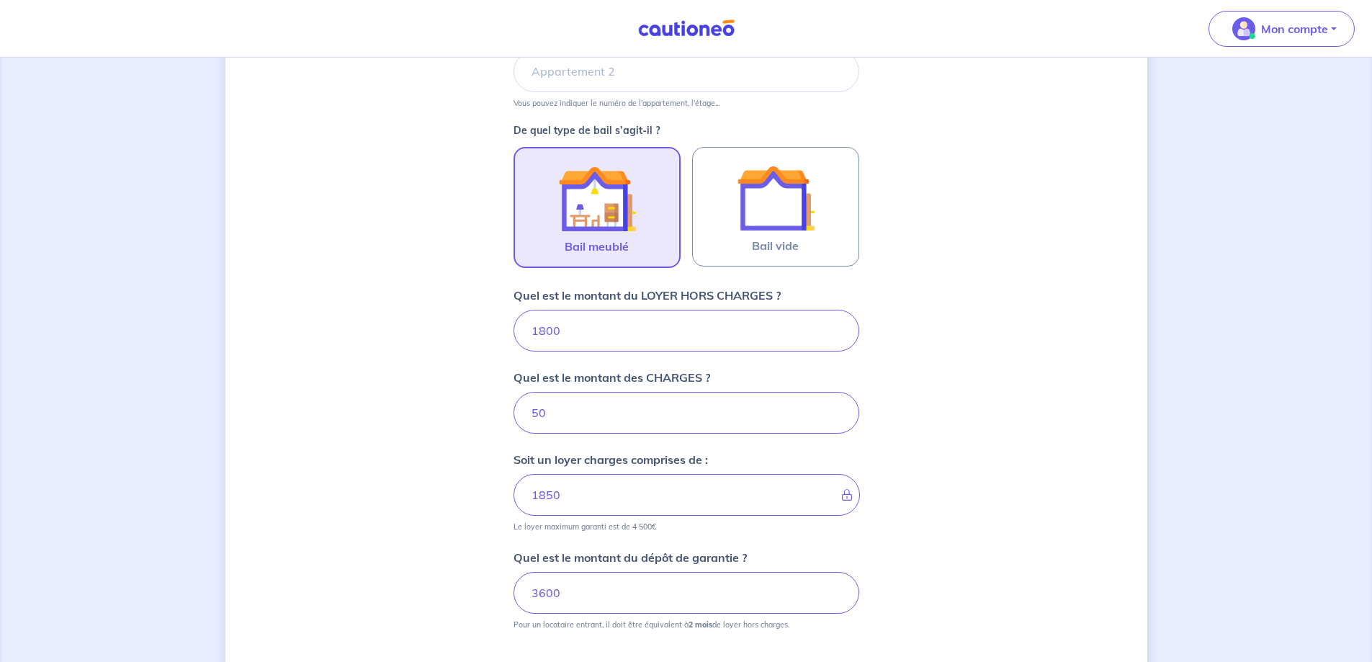
scroll to position [547, 0]
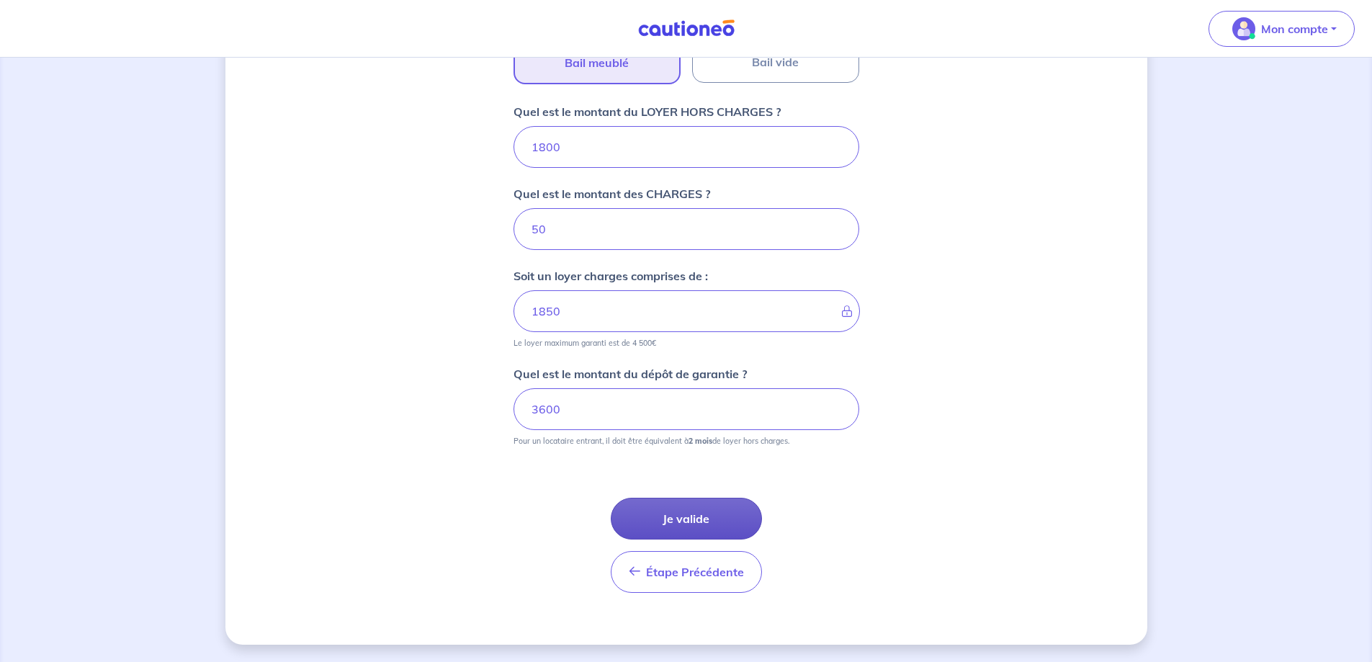
click at [671, 528] on button "Je valide" at bounding box center [686, 519] width 151 height 42
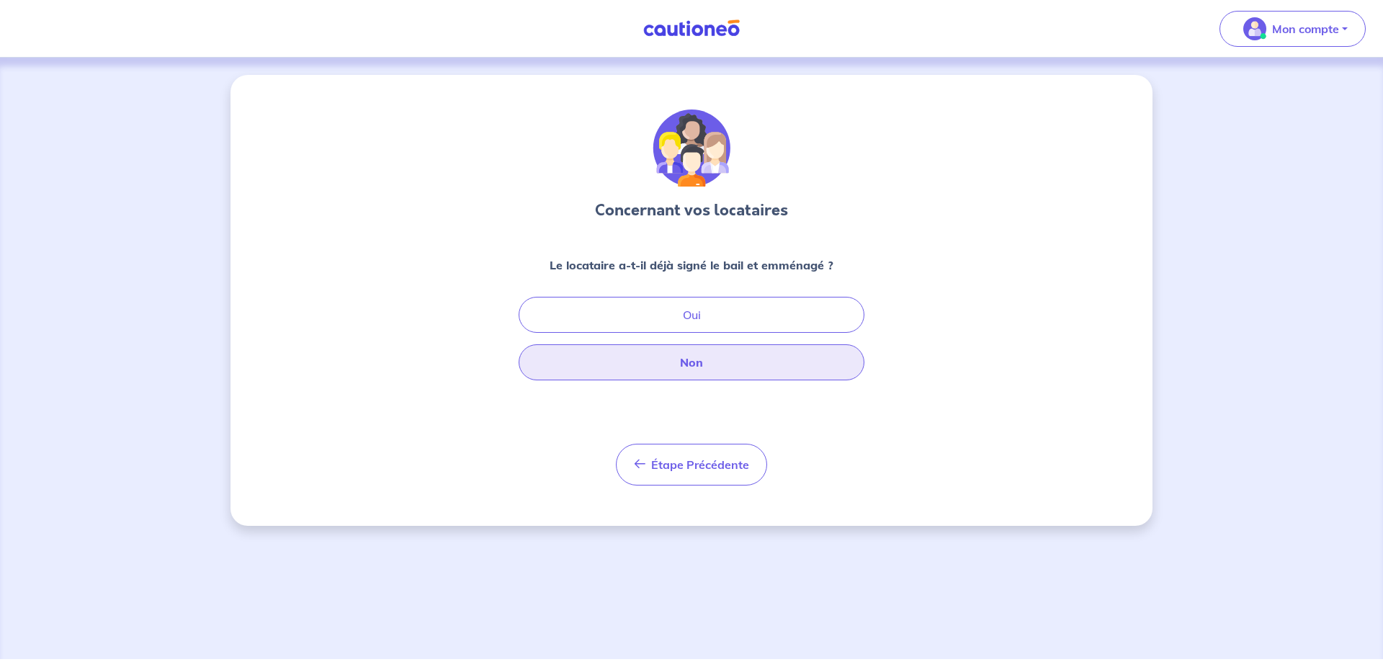
click at [737, 355] on button "Non" at bounding box center [691, 362] width 346 height 36
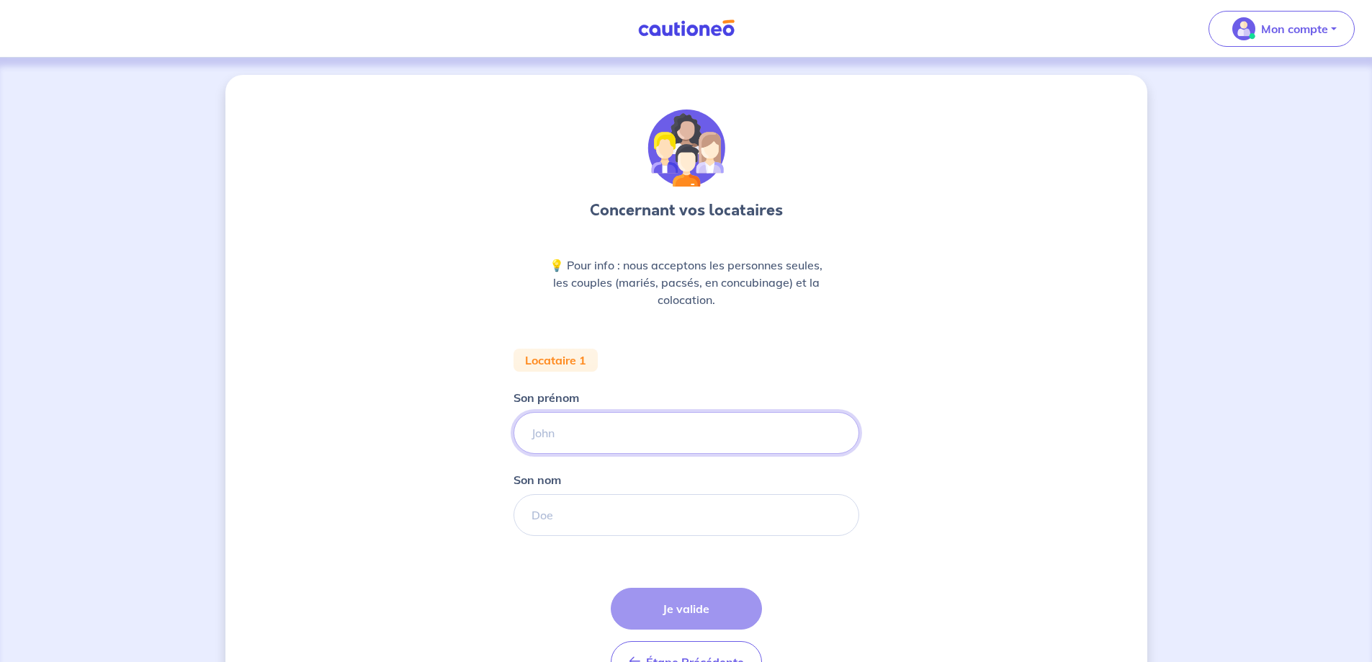
click at [667, 444] on input "Son prénom" at bounding box center [686, 433] width 346 height 42
type input "Thomas"
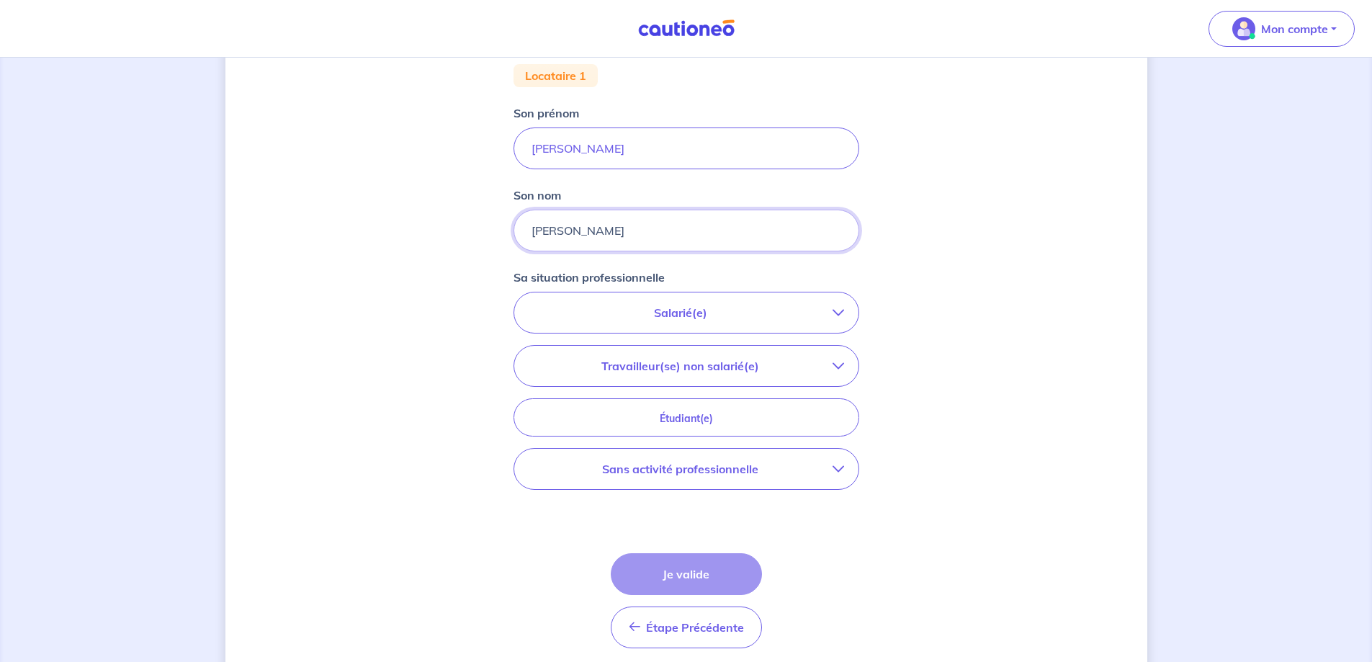
scroll to position [285, 0]
type input "Ben-Ali"
click at [807, 312] on p "Salarié(e)" at bounding box center [681, 311] width 304 height 17
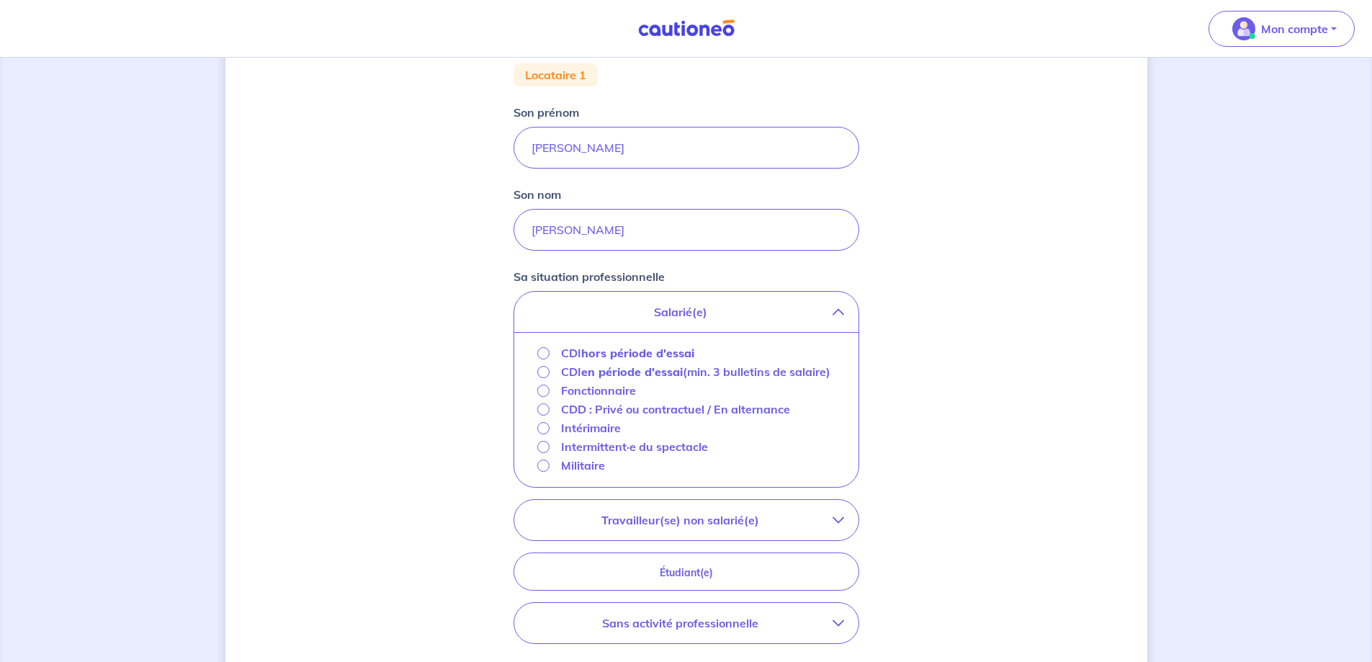
click at [705, 369] on p "CDI en période d'essai (min. 3 bulletins de salaire)" at bounding box center [695, 371] width 269 height 17
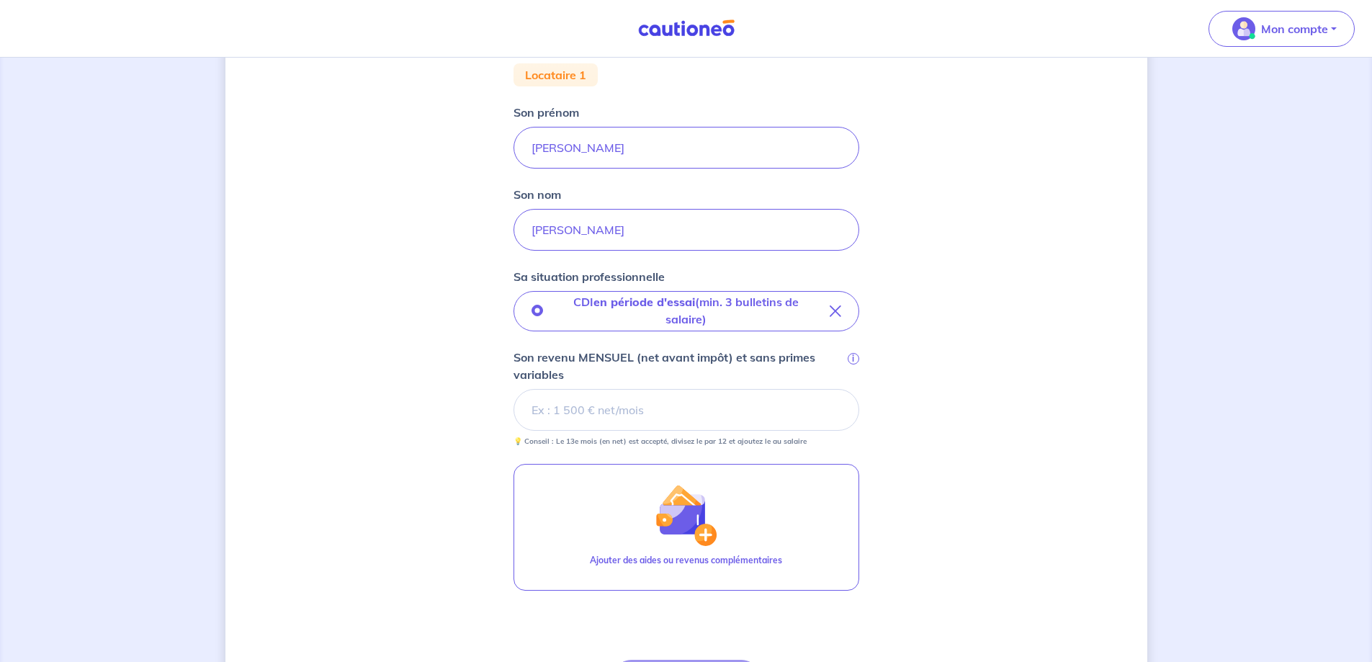
click at [703, 414] on input "Son revenu MENSUEL (net avant impôt) et sans primes variables i" at bounding box center [686, 410] width 346 height 42
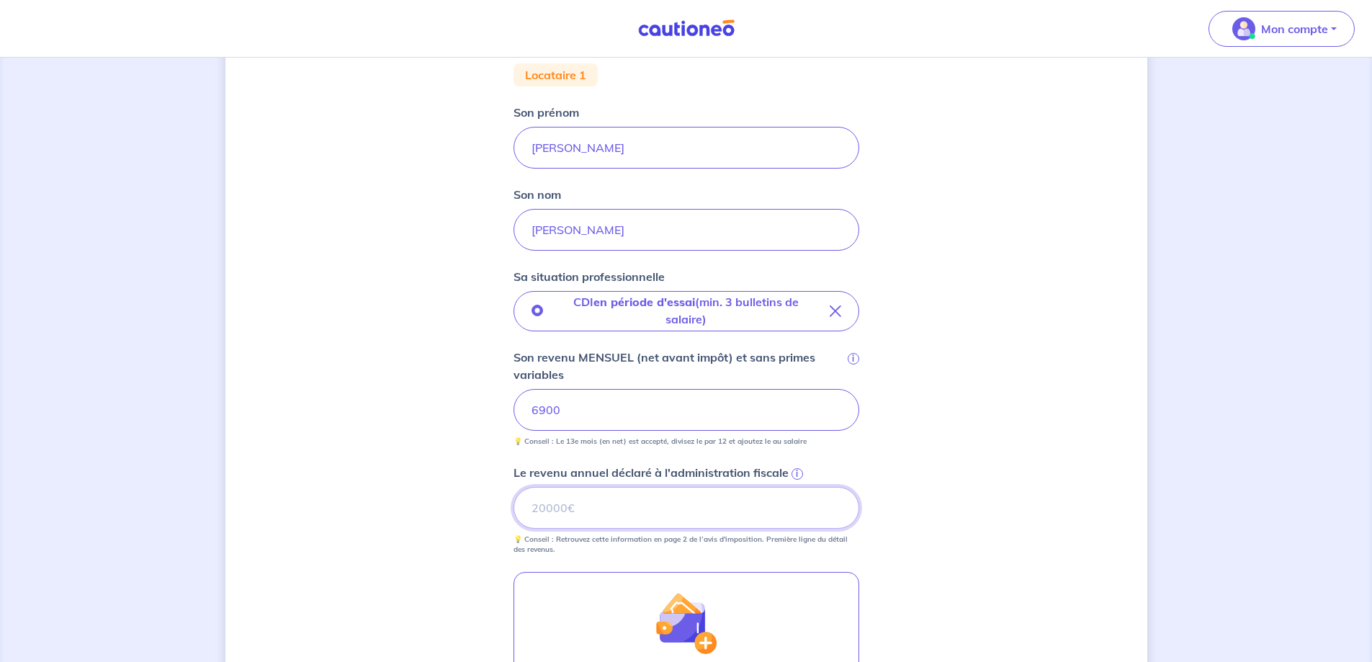
click at [585, 506] on input "Le revenu annuel déclaré à l'administration fiscale i" at bounding box center [686, 508] width 346 height 42
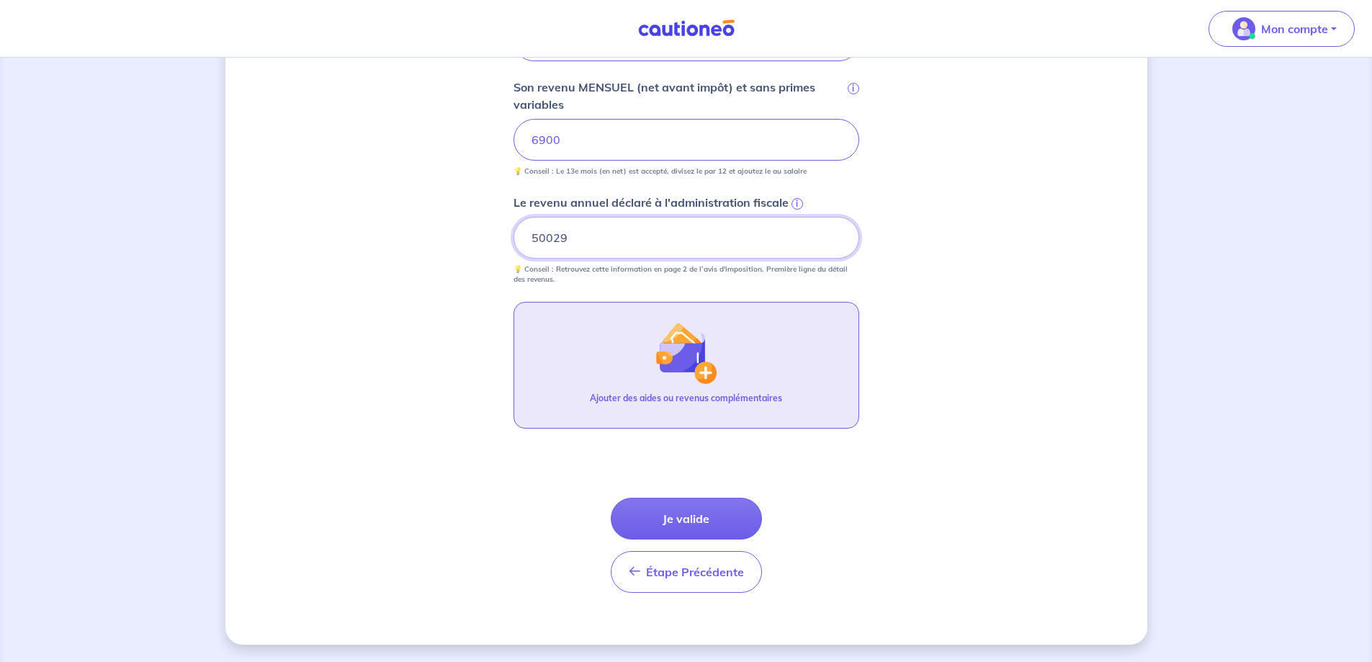
type input "50029"
click at [745, 364] on button "Ajouter des aides ou revenus complémentaires" at bounding box center [686, 365] width 346 height 127
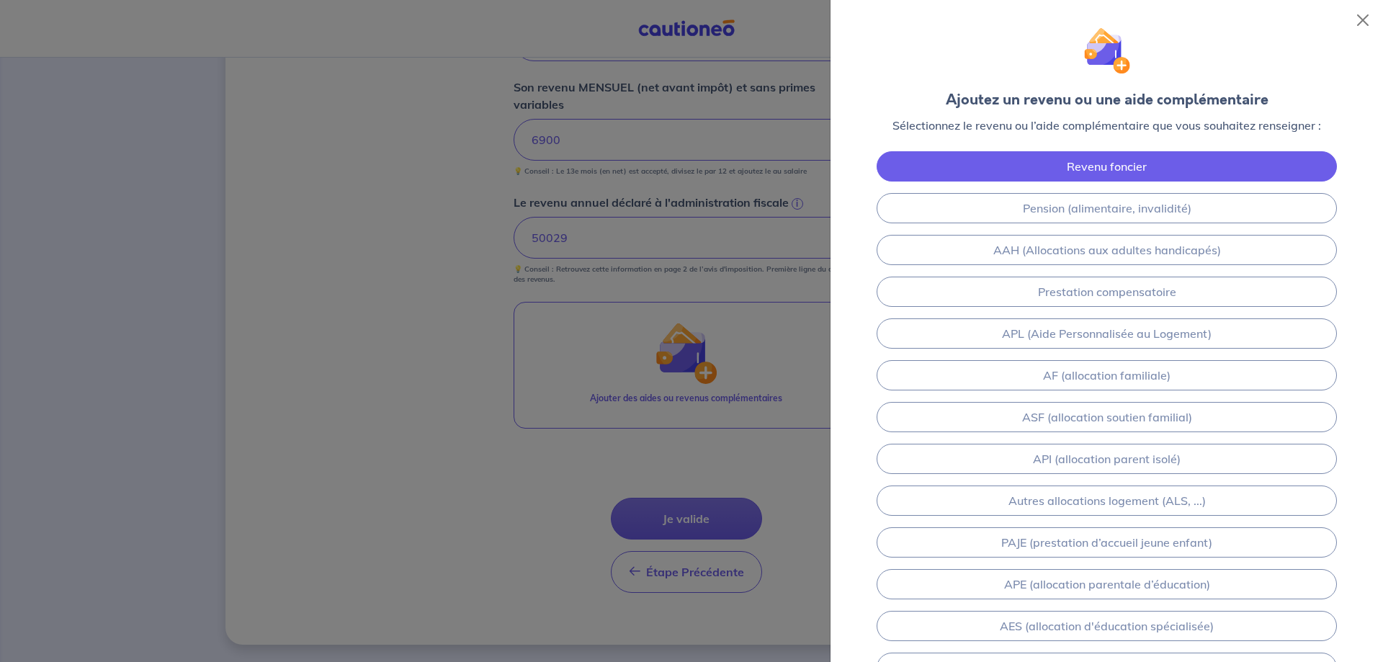
click at [1097, 161] on link "Revenu foncier" at bounding box center [1106, 166] width 460 height 30
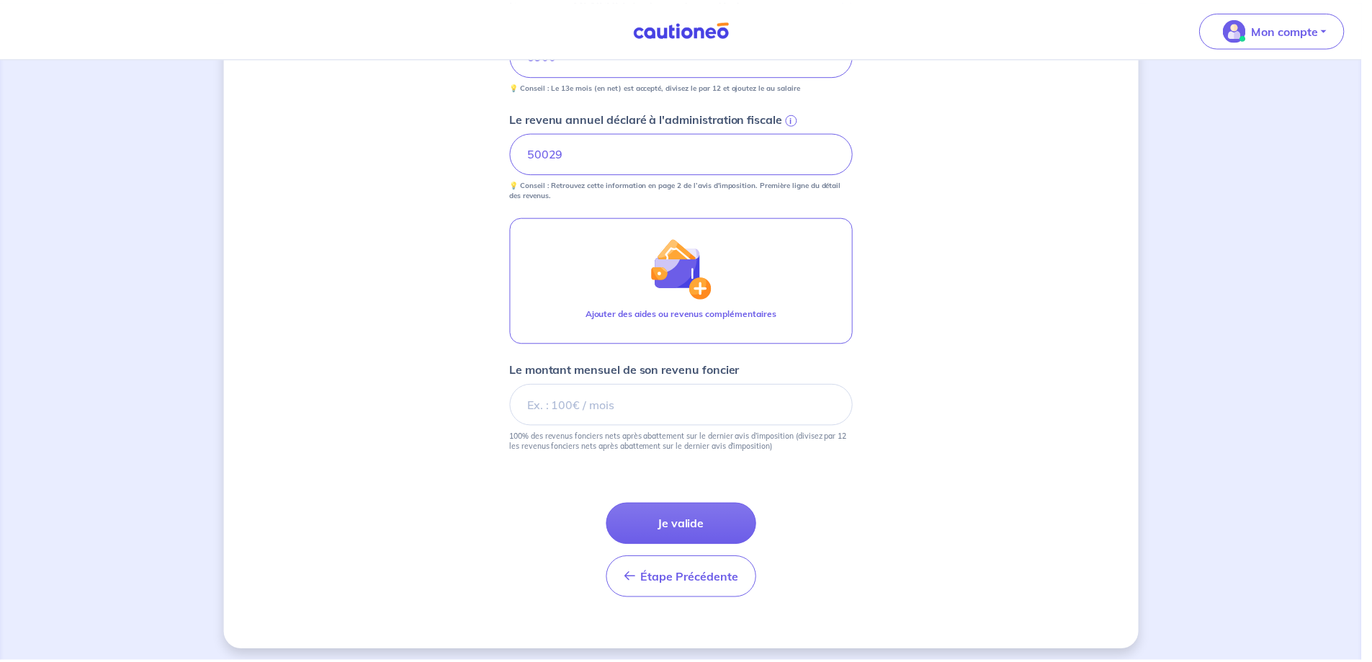
scroll to position [646, 0]
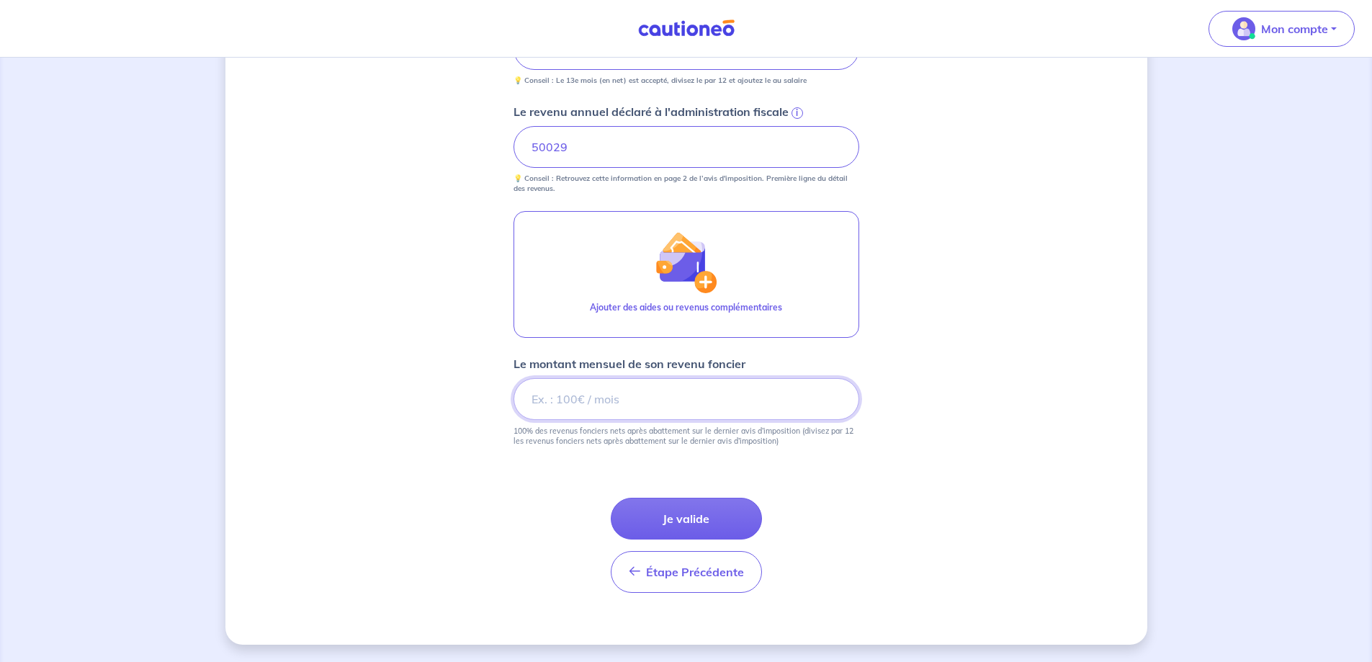
click at [678, 391] on input "Le montant mensuel de son revenu foncier" at bounding box center [686, 399] width 346 height 42
type input "108"
click at [711, 529] on button "Je valide" at bounding box center [686, 519] width 151 height 42
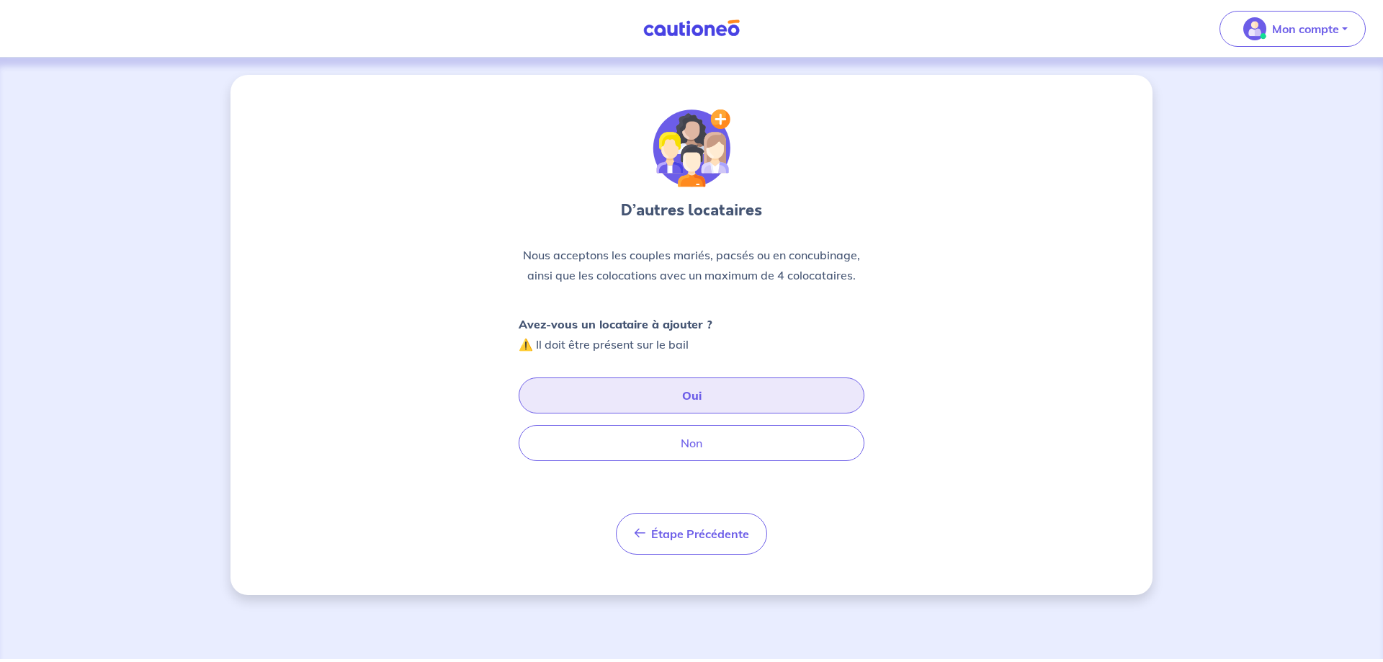
click at [720, 392] on button "Oui" at bounding box center [691, 395] width 346 height 36
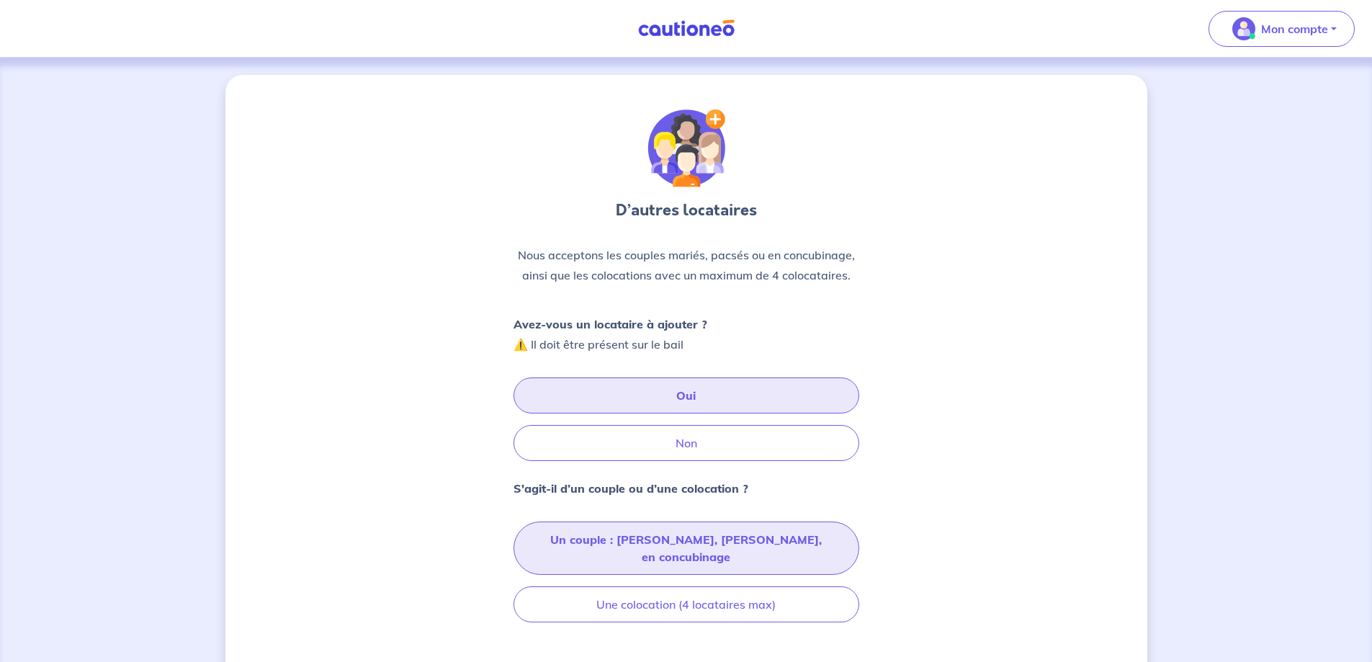
click at [810, 534] on button "Un couple : marié, pacsé, en concubinage" at bounding box center [686, 547] width 346 height 53
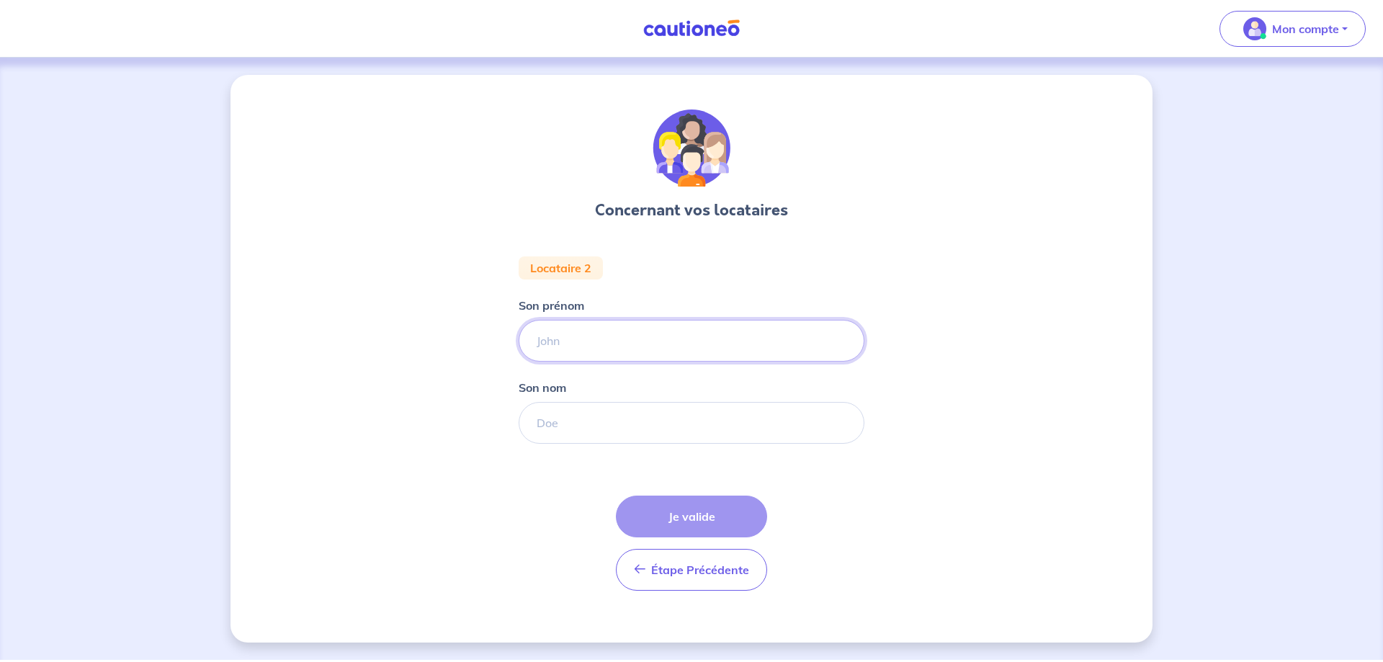
click at [637, 335] on input "Son prénom" at bounding box center [691, 341] width 346 height 42
type input "Lena"
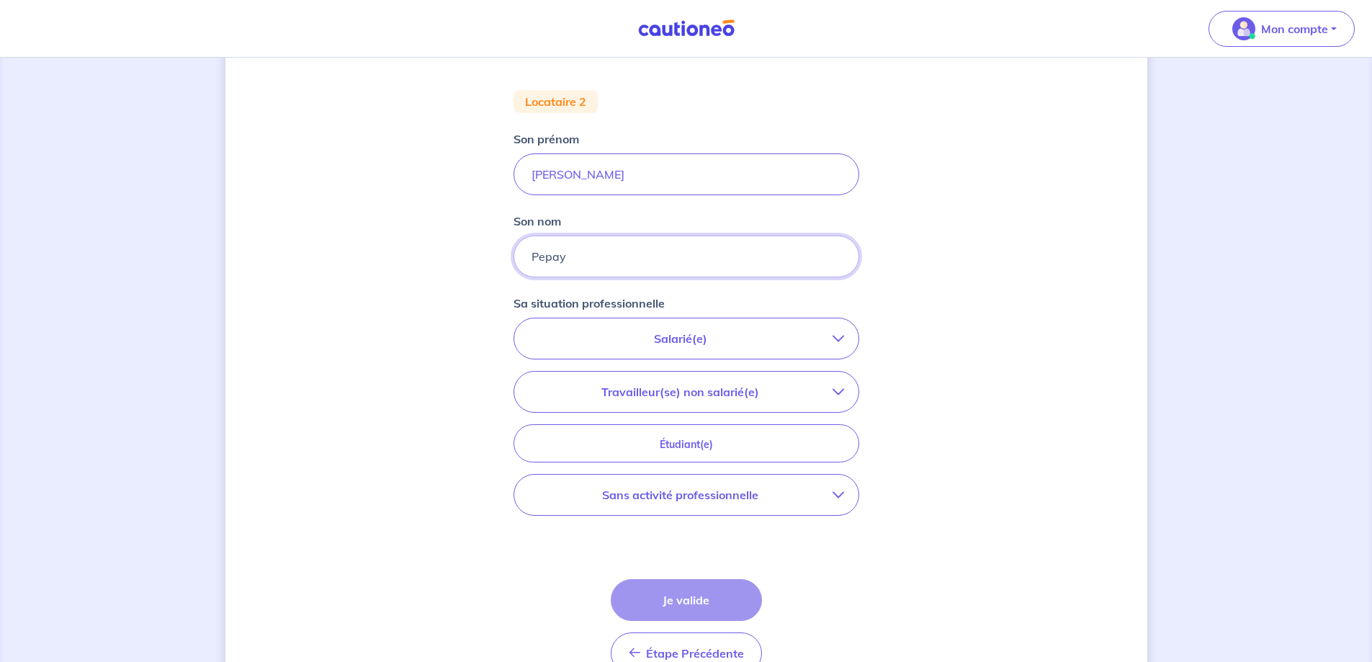
scroll to position [176, 0]
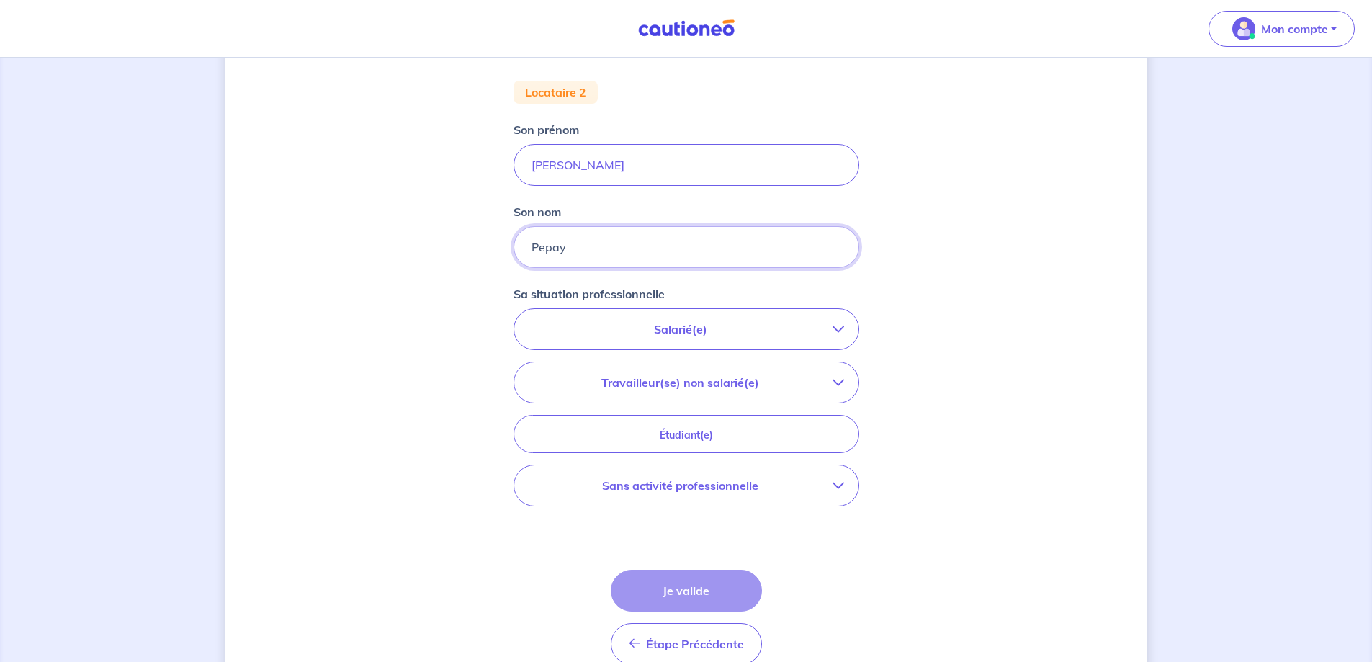
type input "Pepay"
click at [686, 493] on p "Sans activité professionnelle" at bounding box center [681, 485] width 304 height 17
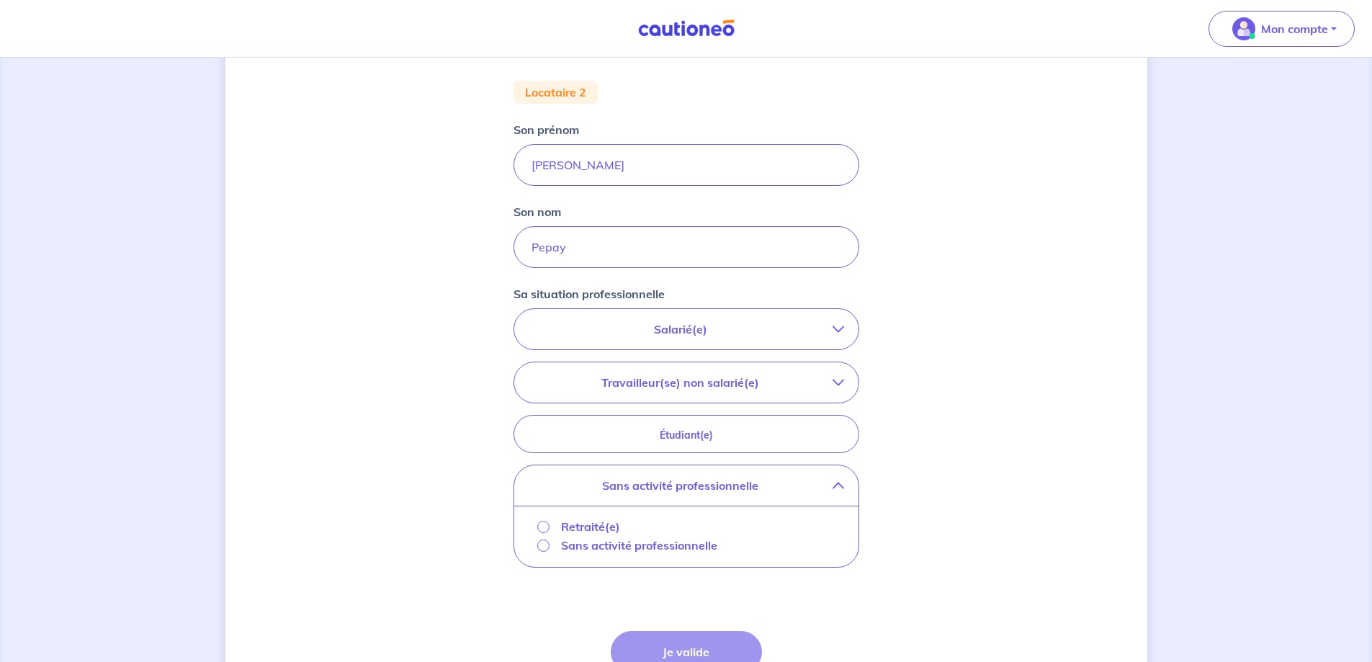
click at [581, 549] on p "Sans activité professionnelle" at bounding box center [639, 544] width 156 height 17
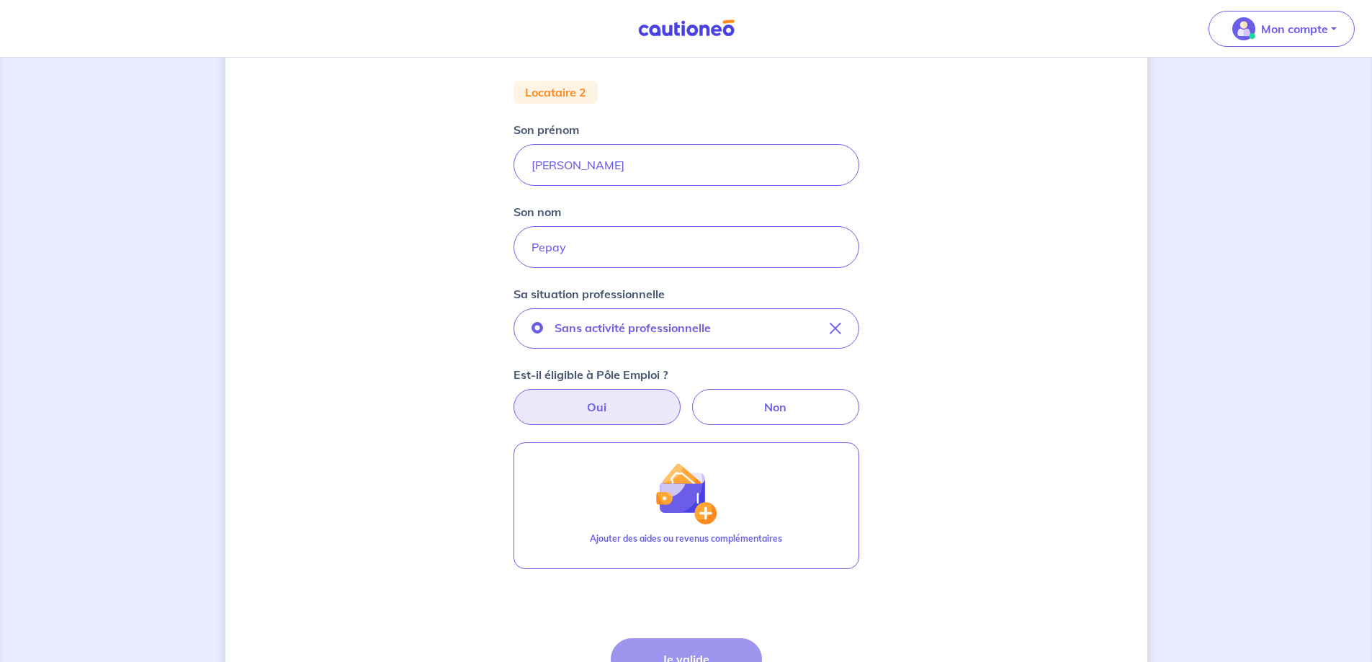
click at [609, 404] on label "Oui" at bounding box center [596, 407] width 167 height 36
click at [681, 398] on input "Oui" at bounding box center [685, 393] width 9 height 9
radio input "true"
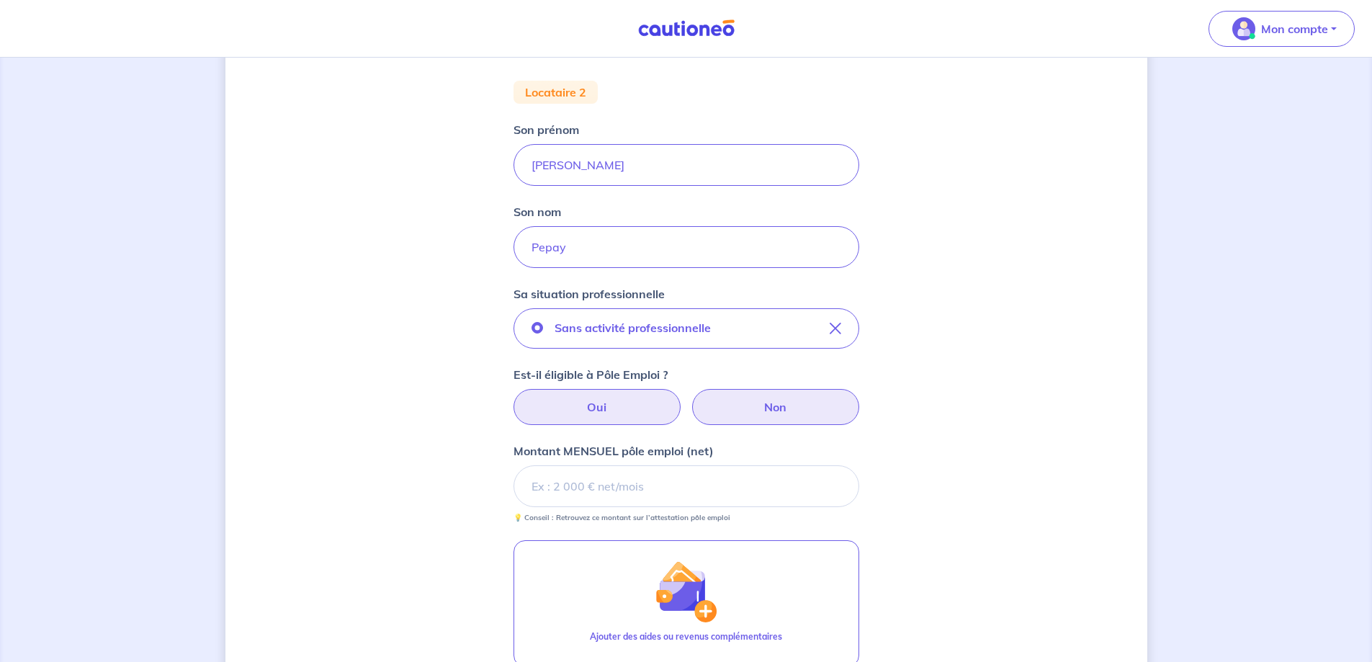
click at [774, 405] on label "Non" at bounding box center [775, 407] width 167 height 36
click at [691, 398] on input "Non" at bounding box center [685, 393] width 9 height 9
radio input "true"
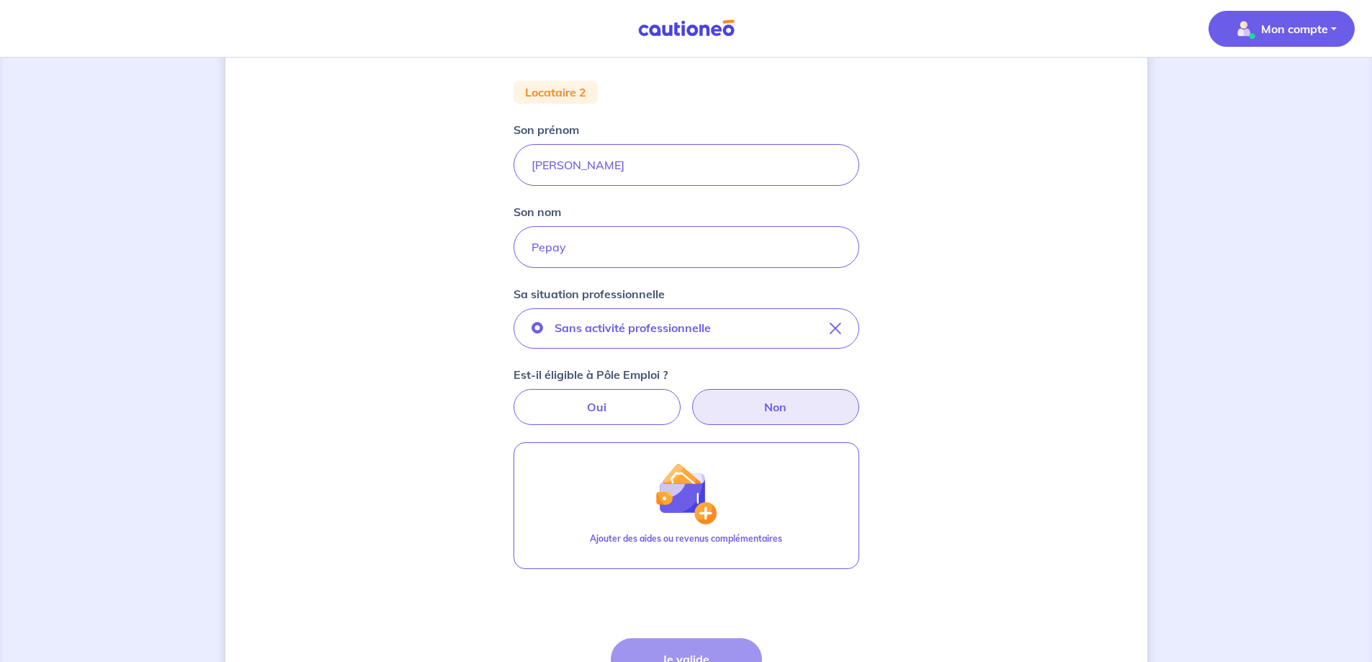
click at [1342, 30] on button "Mon compte" at bounding box center [1281, 29] width 146 height 36
click at [1274, 89] on link "Mes informations" at bounding box center [1267, 89] width 116 height 23
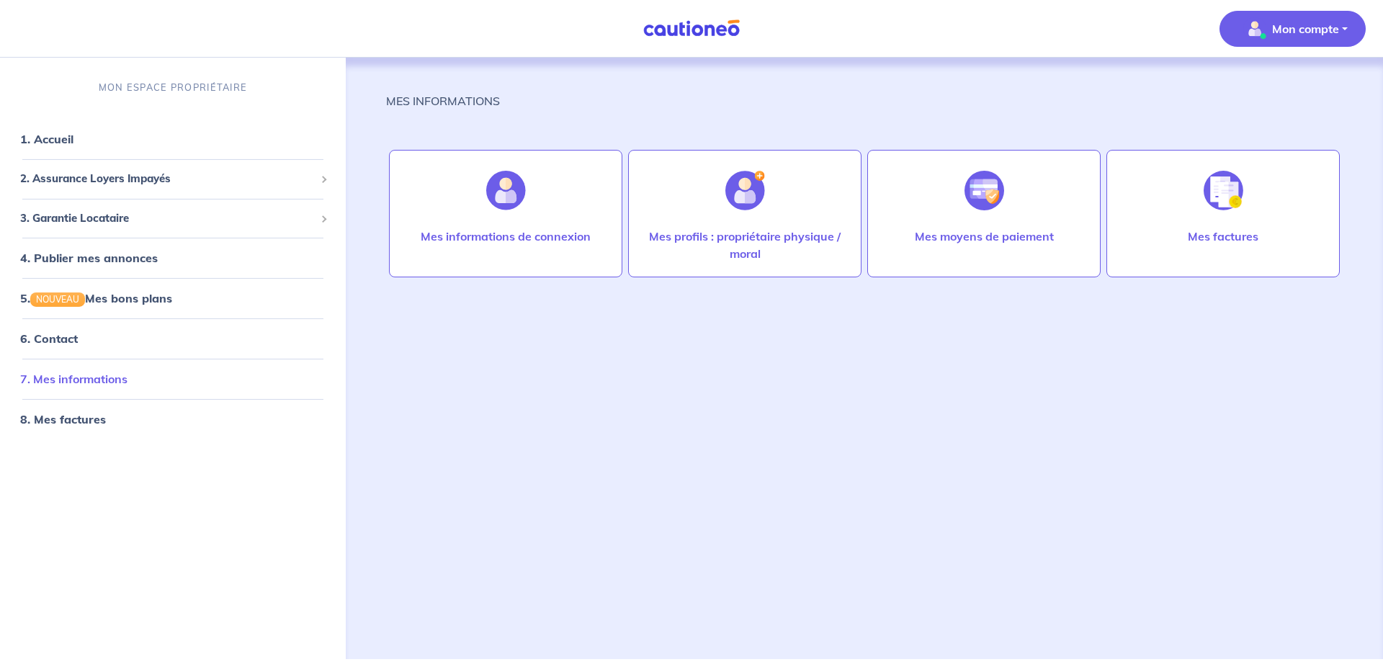
click at [94, 372] on link "7. Mes informations" at bounding box center [73, 379] width 107 height 14
click at [1231, 209] on img at bounding box center [1223, 191] width 40 height 40
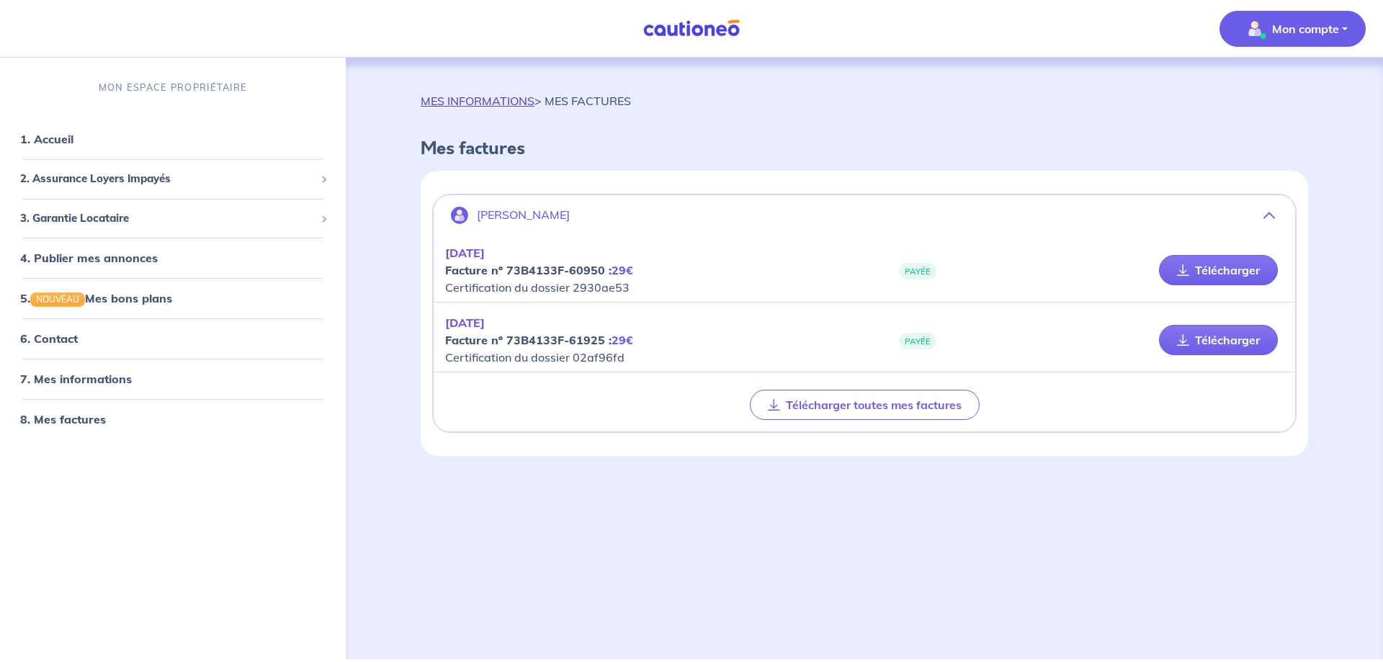
click at [492, 99] on link "MES INFORMATIONS" at bounding box center [478, 101] width 114 height 14
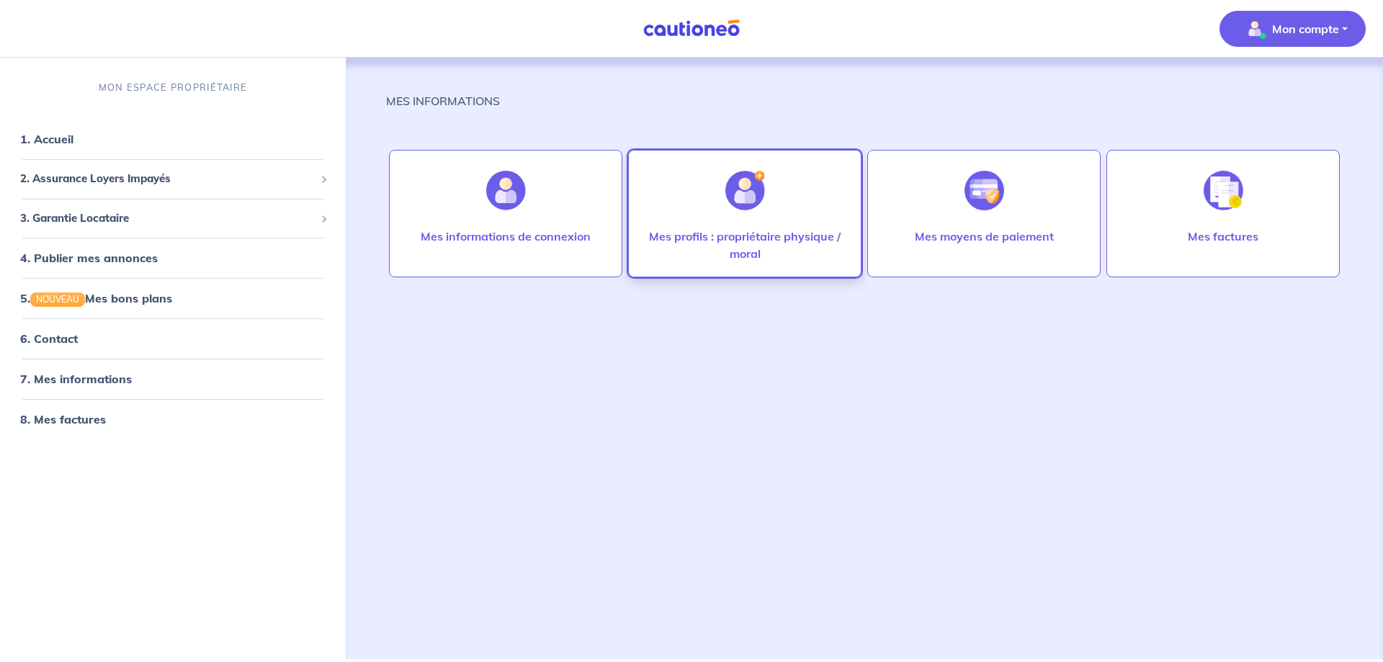
click at [726, 192] on img at bounding box center [745, 191] width 40 height 40
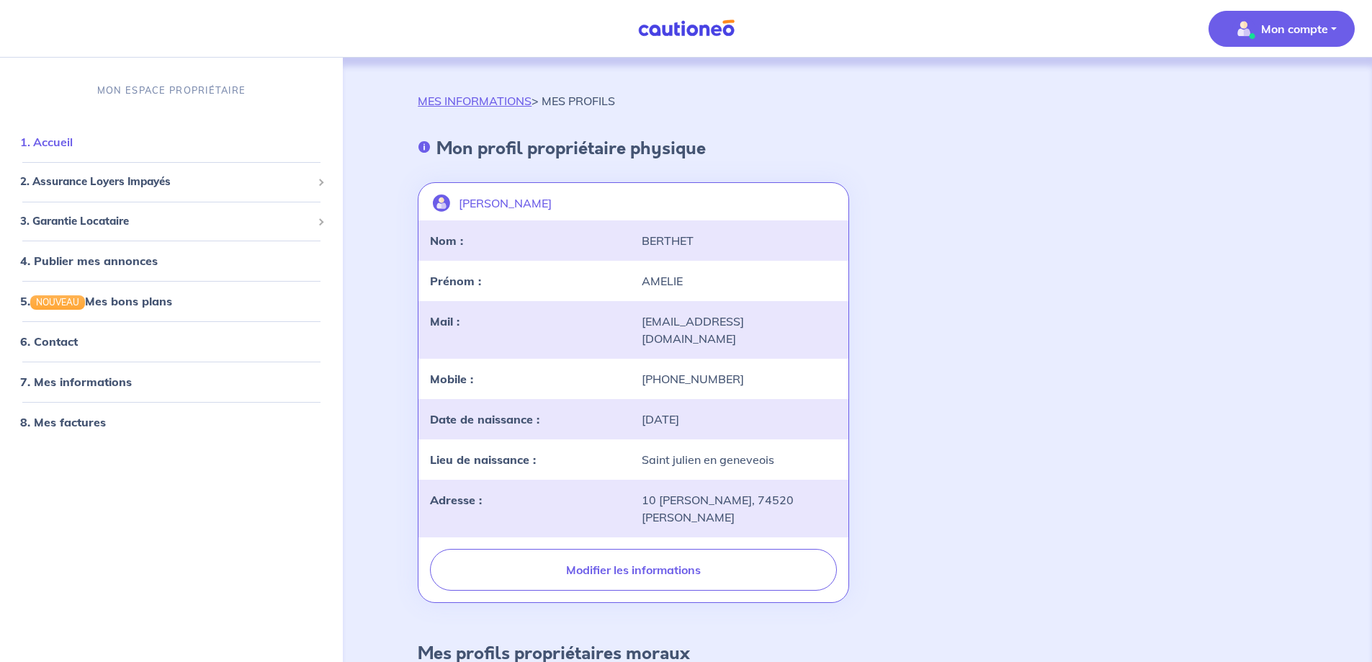
click at [48, 138] on link "1. Accueil" at bounding box center [46, 142] width 53 height 14
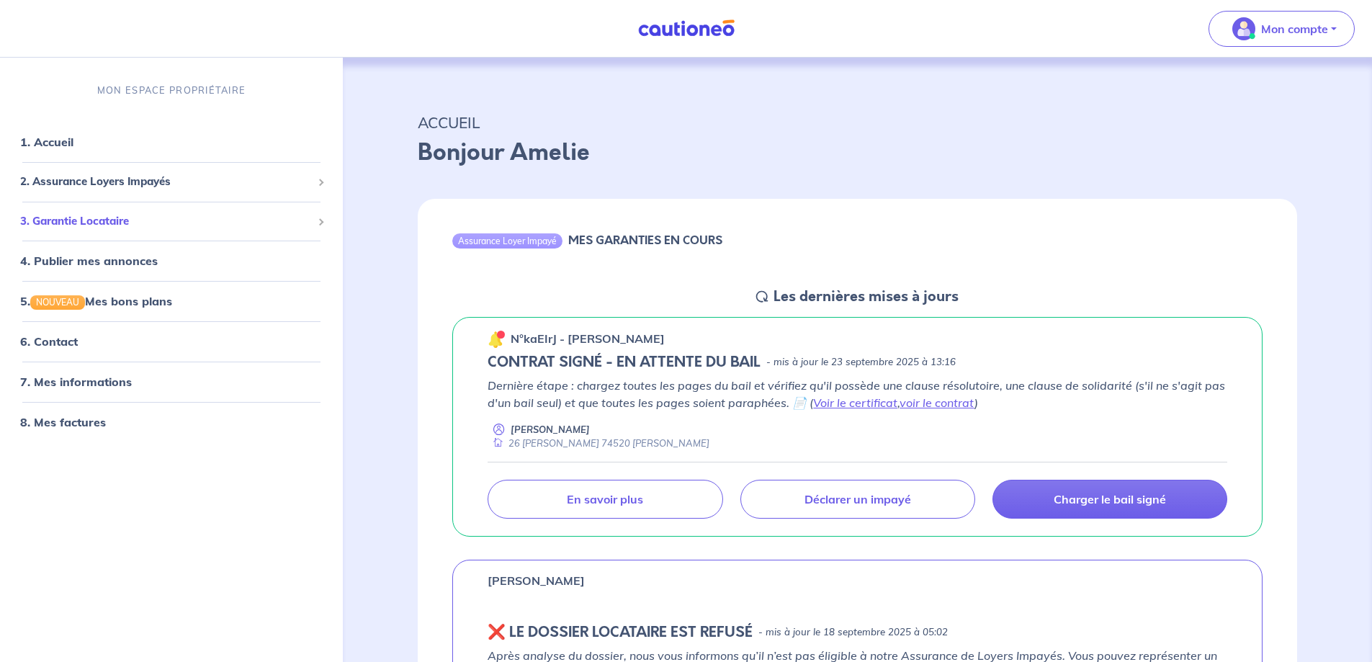
click at [300, 217] on span "3. Garantie Locataire" at bounding box center [166, 221] width 292 height 17
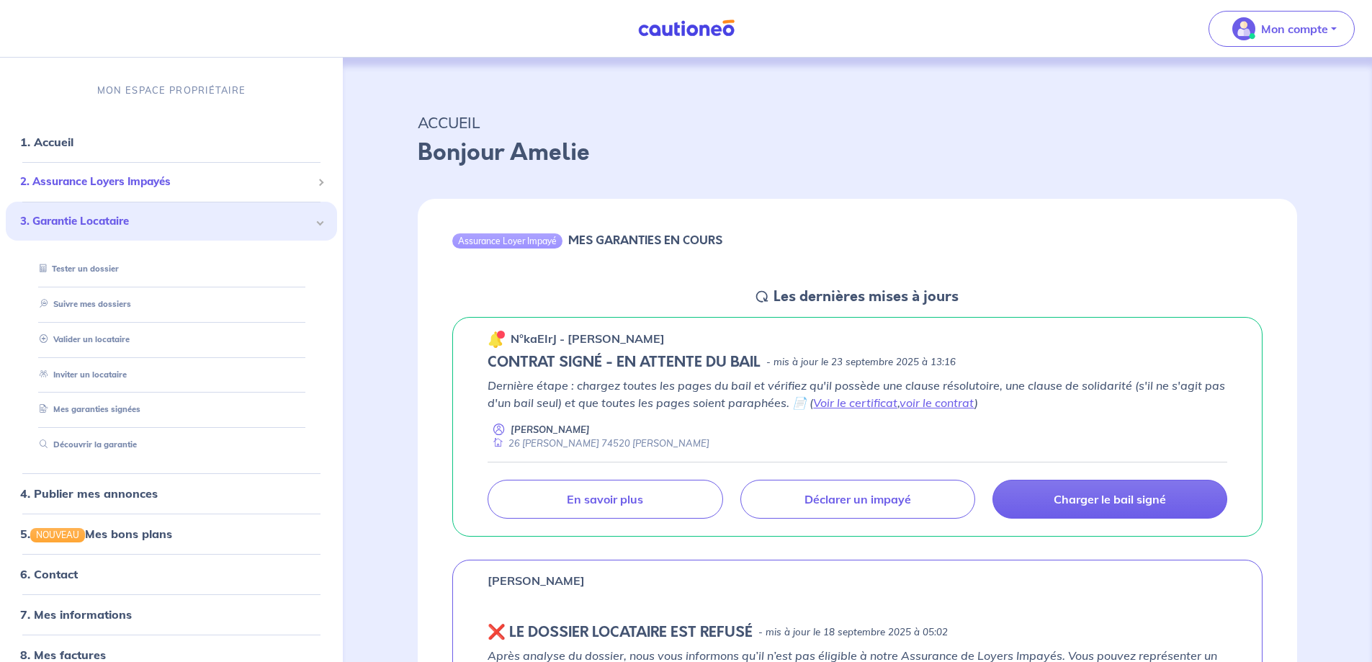
click at [98, 176] on span "2. Assurance Loyers Impayés" at bounding box center [166, 182] width 292 height 17
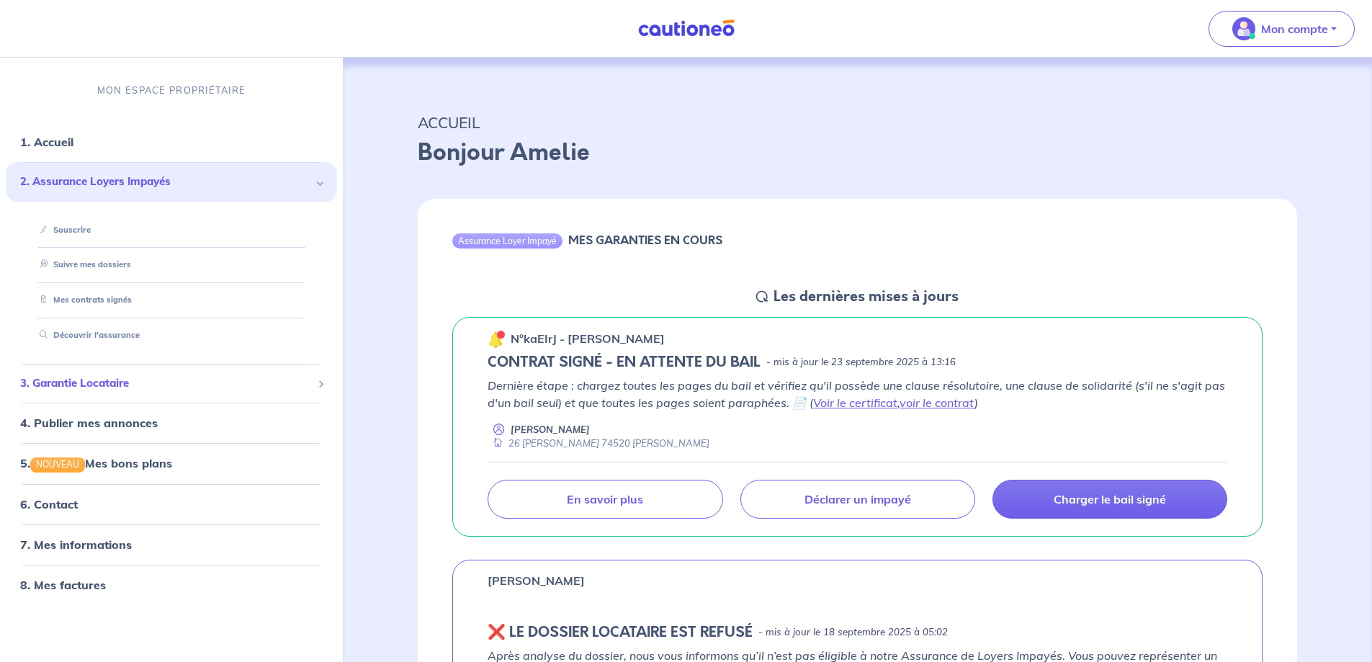
click at [81, 375] on span "3. Garantie Locataire" at bounding box center [166, 383] width 292 height 17
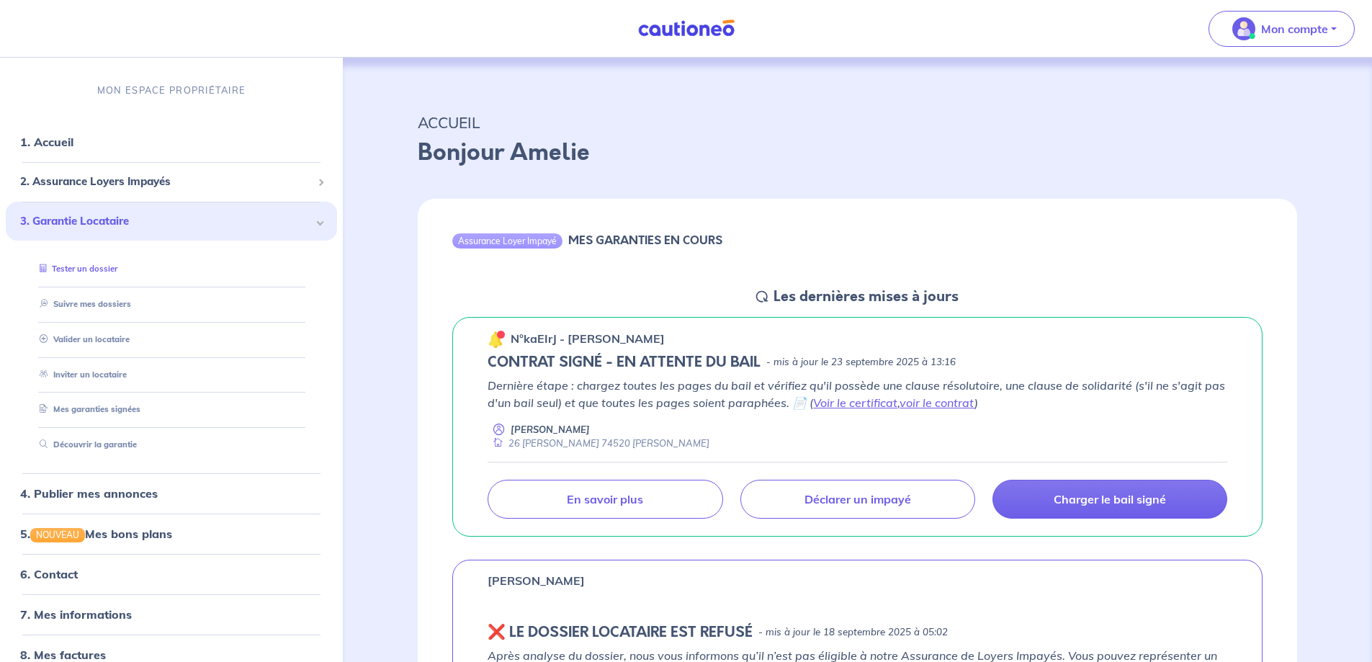
click at [74, 271] on link "Tester un dossier" at bounding box center [76, 269] width 84 height 10
click at [37, 145] on link "1. Accueil" at bounding box center [46, 142] width 53 height 14
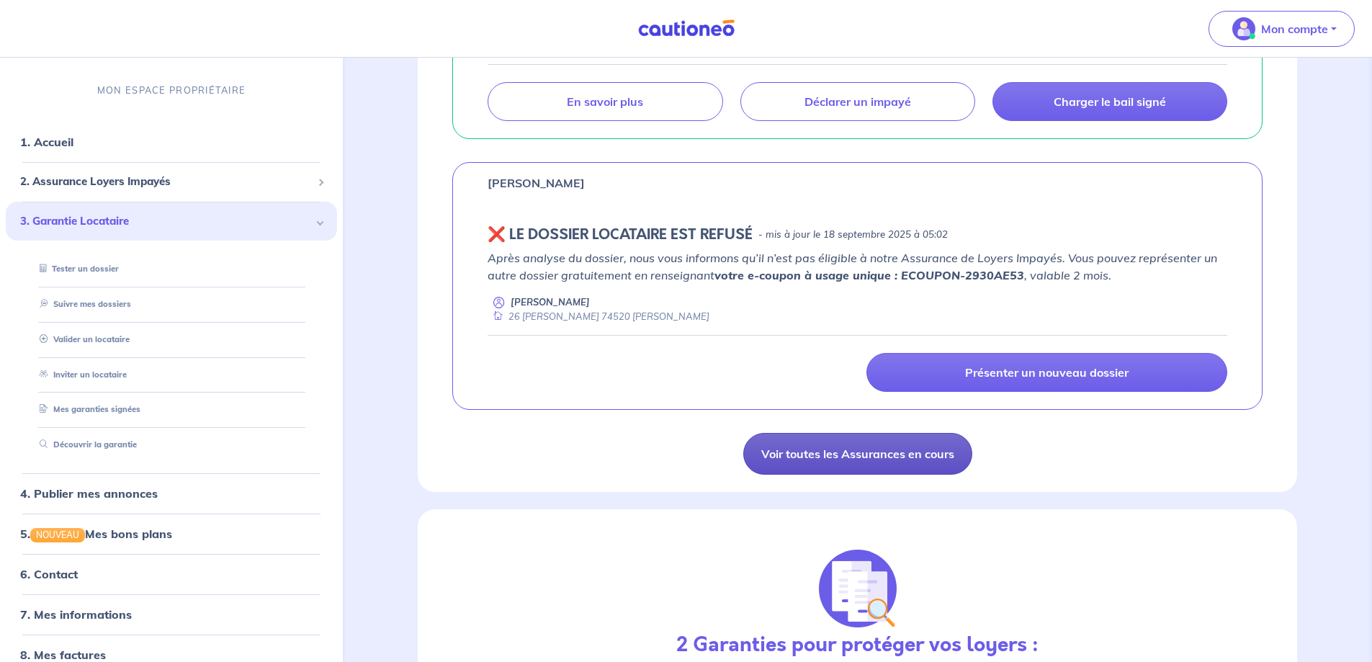
click at [916, 457] on link "Voir toutes les Assurances en cours" at bounding box center [857, 454] width 229 height 42
